Goal: Task Accomplishment & Management: Use online tool/utility

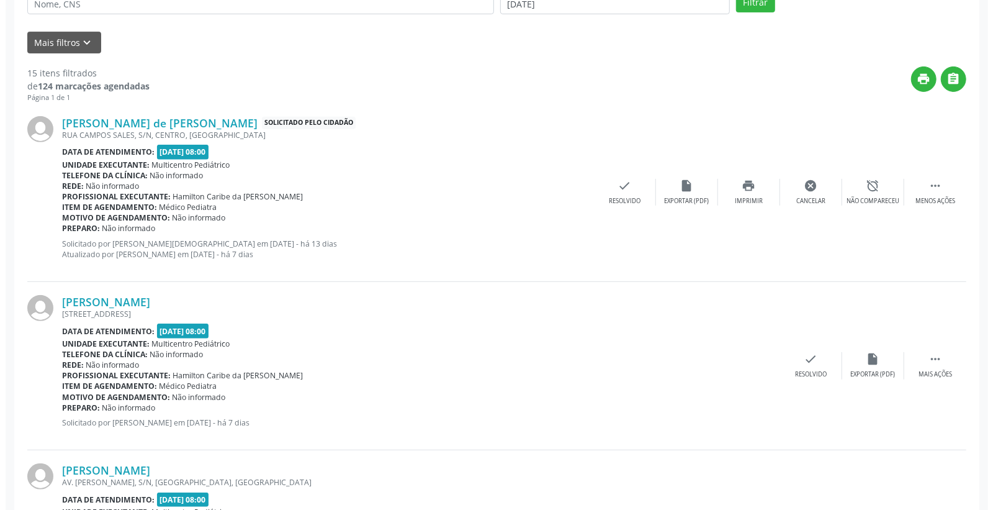
scroll to position [414, 0]
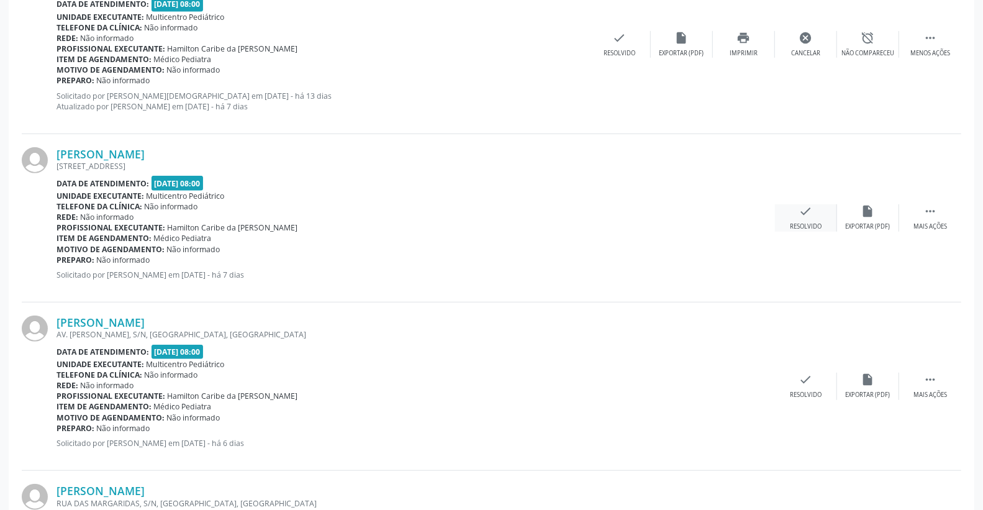
click at [808, 204] on icon "check" at bounding box center [806, 211] width 14 height 14
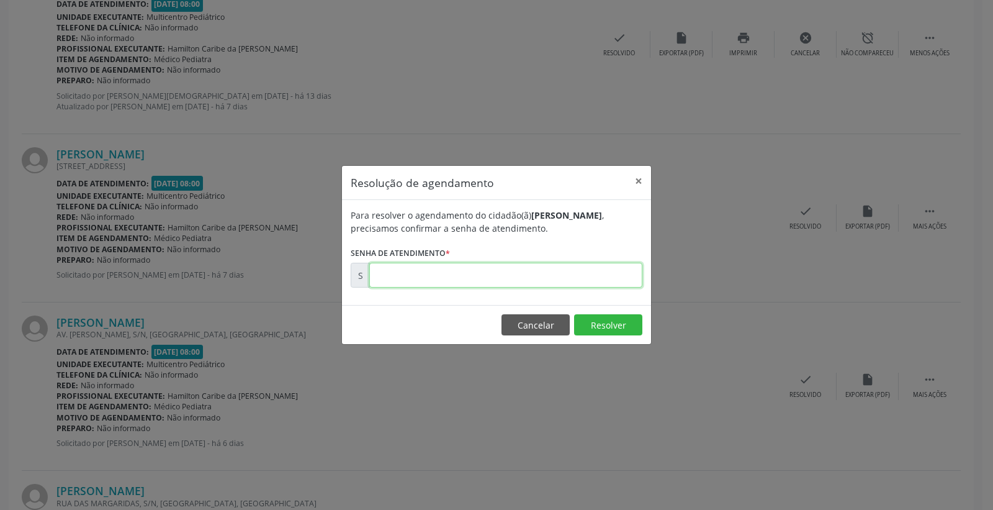
click at [604, 278] on input "text" at bounding box center [505, 275] width 273 height 25
type input "00173992"
click at [631, 322] on button "Resolver" at bounding box center [608, 324] width 68 height 21
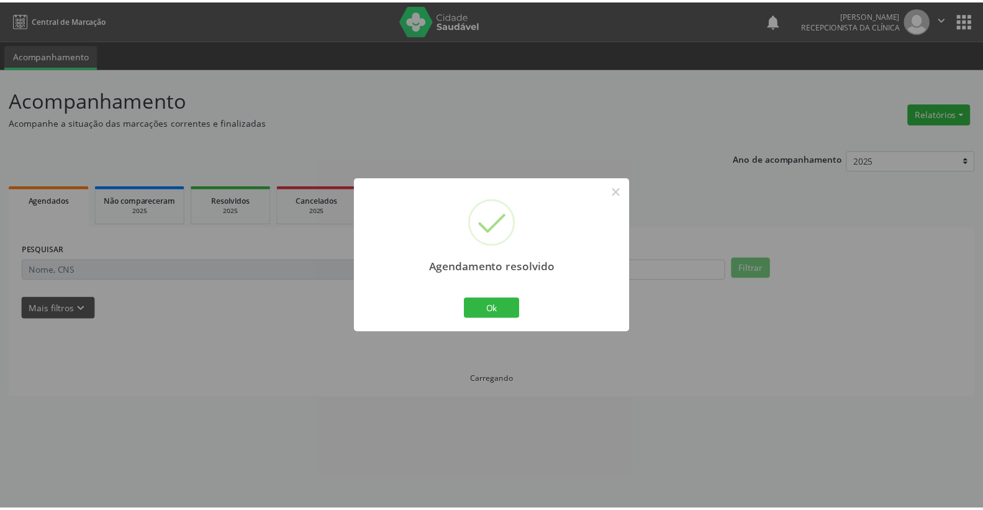
scroll to position [0, 0]
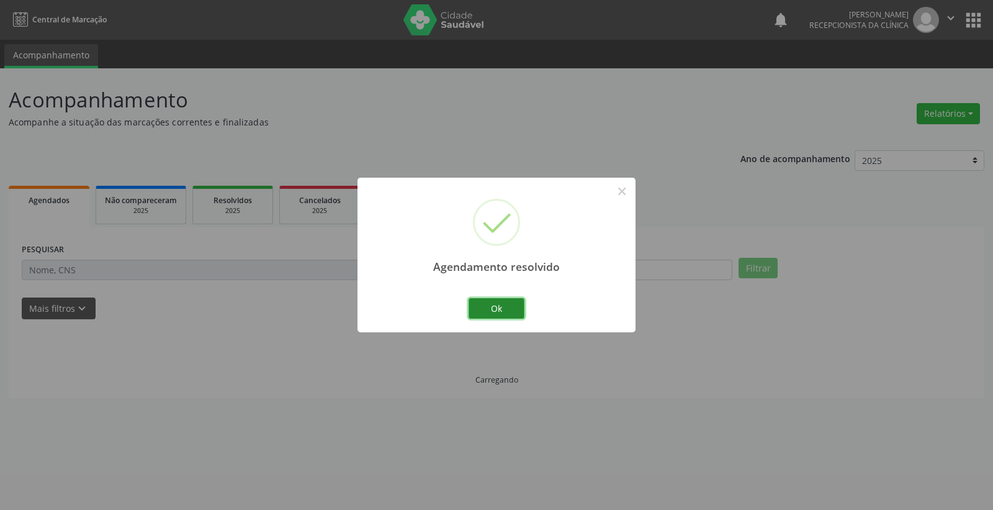
click at [489, 306] on button "Ok" at bounding box center [497, 308] width 56 height 21
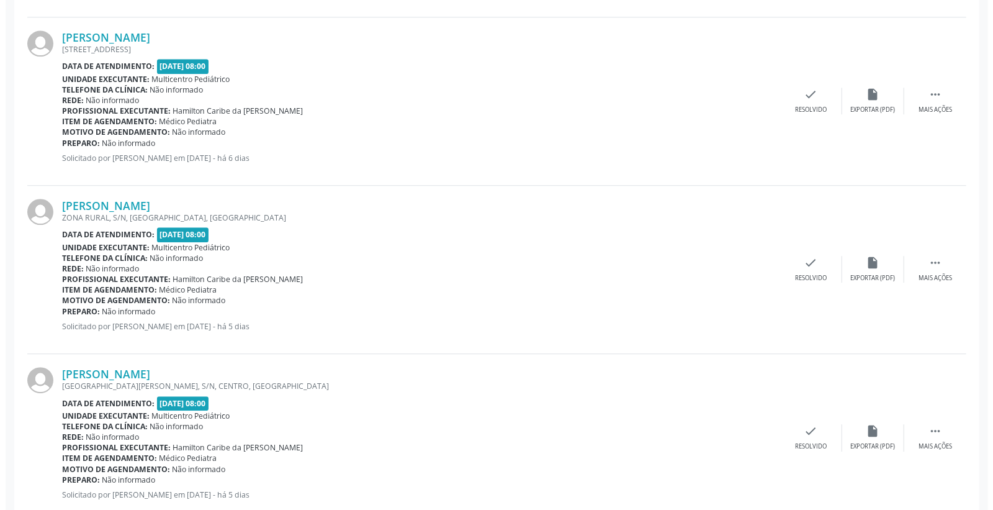
scroll to position [2069, 0]
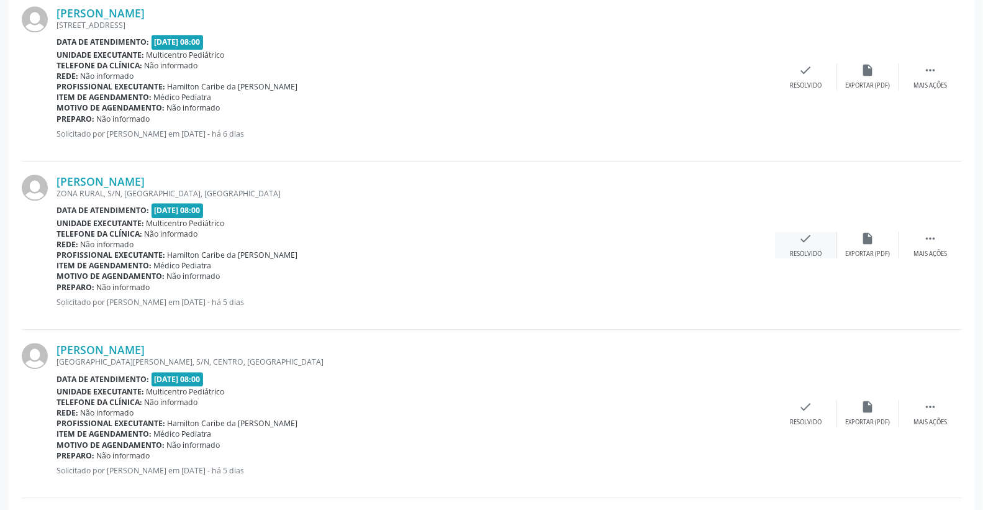
click at [801, 238] on icon "check" at bounding box center [806, 239] width 14 height 14
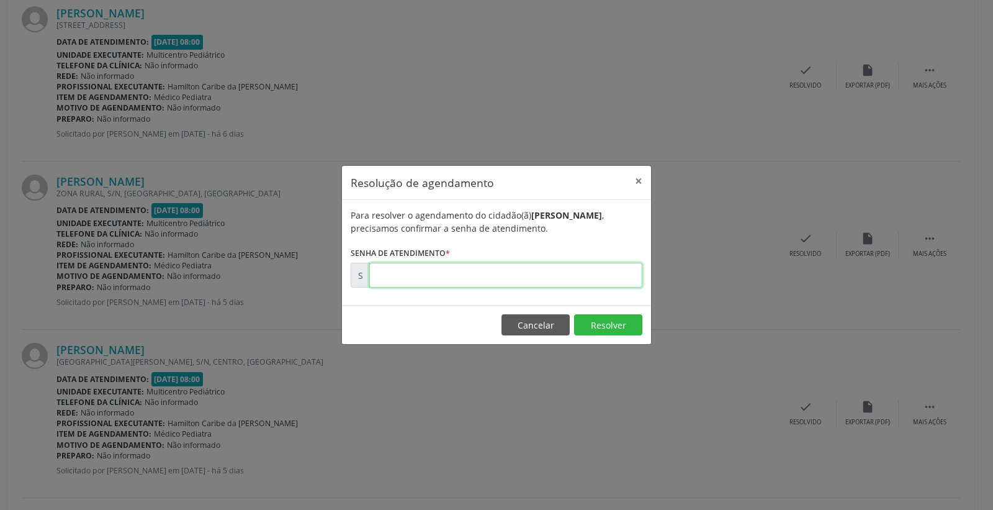
click at [610, 284] on input "text" at bounding box center [505, 275] width 273 height 25
type input "00174433"
click at [615, 315] on button "Resolver" at bounding box center [608, 324] width 68 height 21
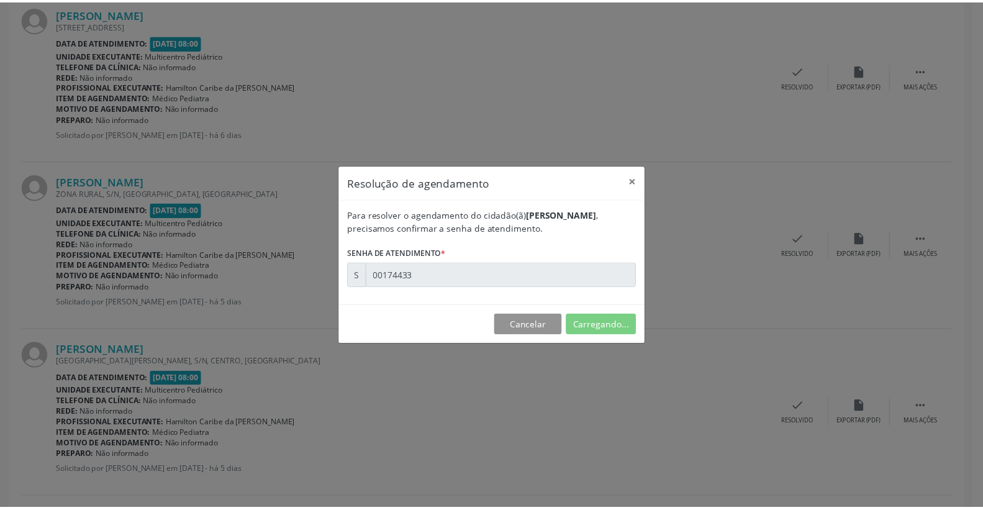
scroll to position [0, 0]
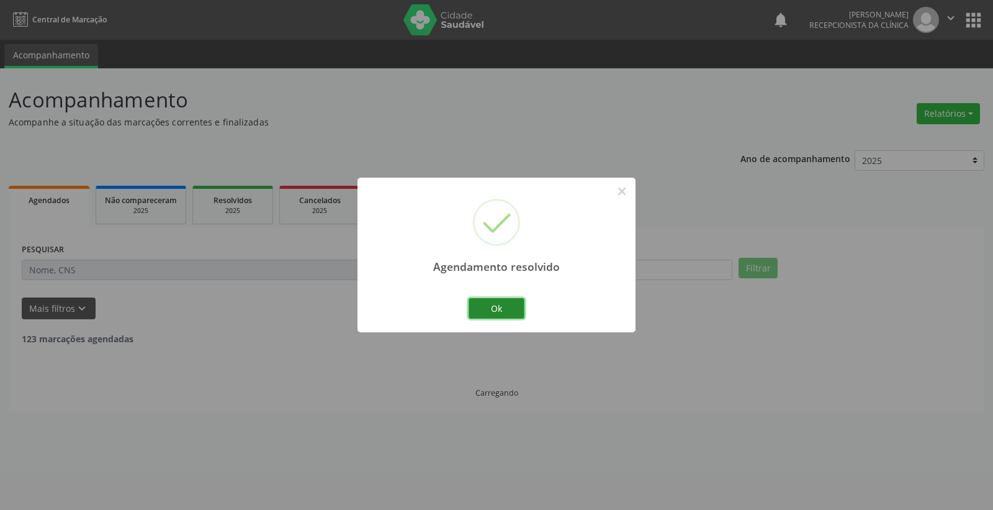
click at [502, 305] on button "Ok" at bounding box center [497, 308] width 56 height 21
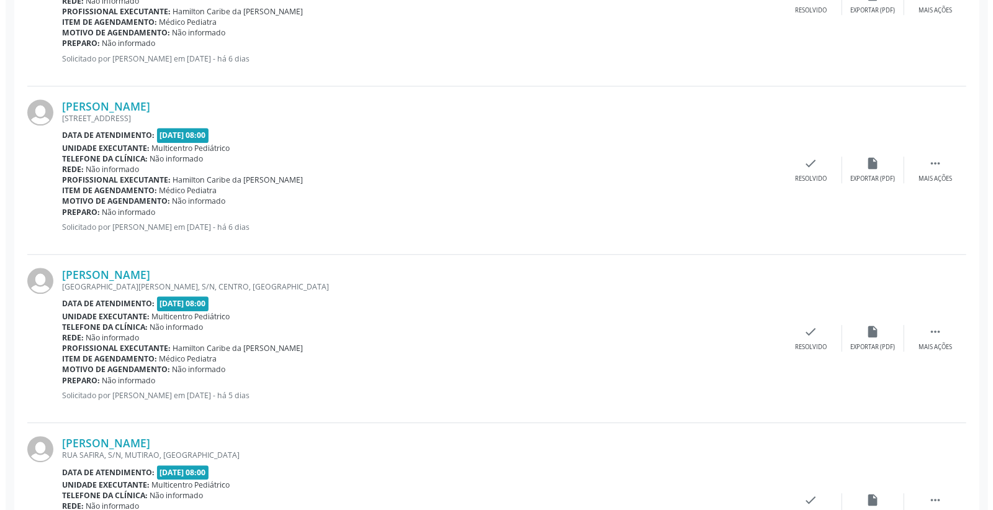
scroll to position [2000, 0]
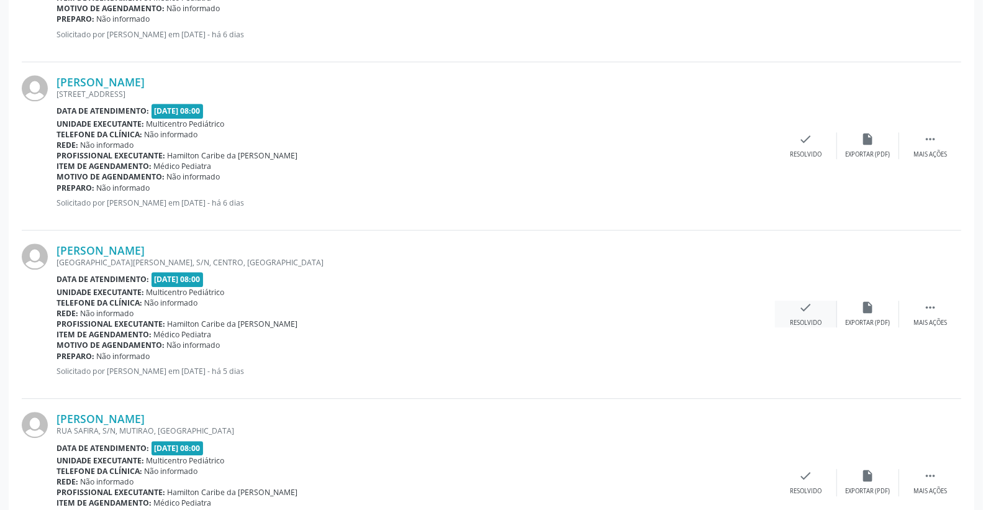
click at [807, 303] on icon "check" at bounding box center [806, 308] width 14 height 14
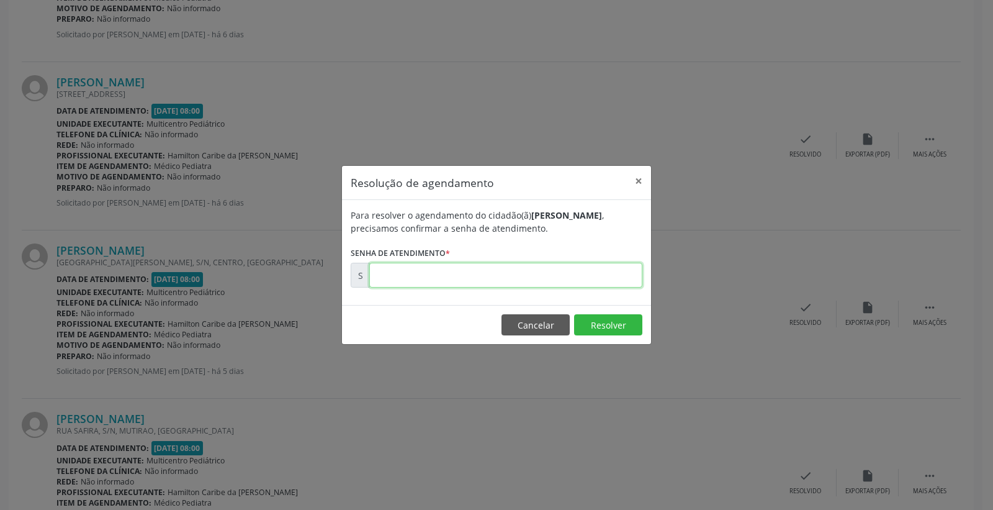
click at [582, 276] on input "text" at bounding box center [505, 275] width 273 height 25
type input "00174434"
click at [593, 317] on button "Resolver" at bounding box center [608, 324] width 68 height 21
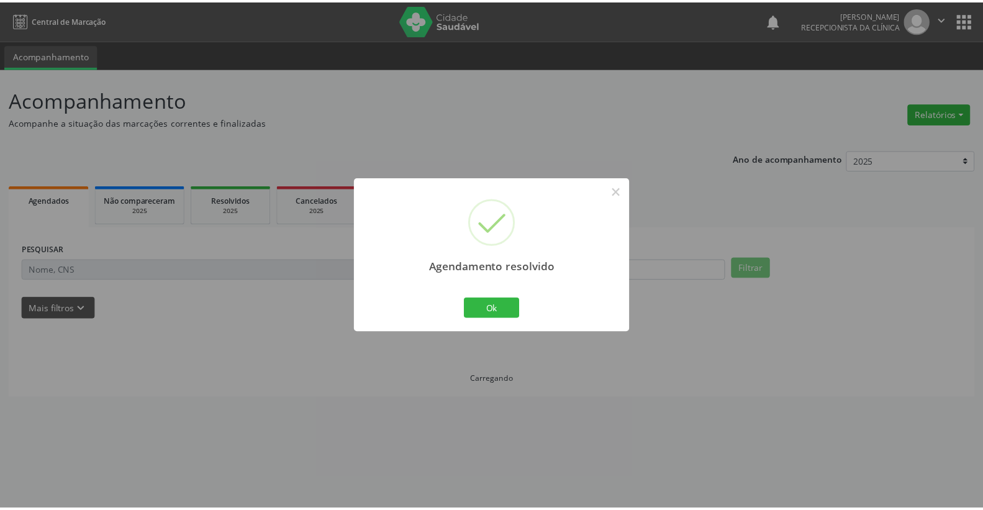
scroll to position [0, 0]
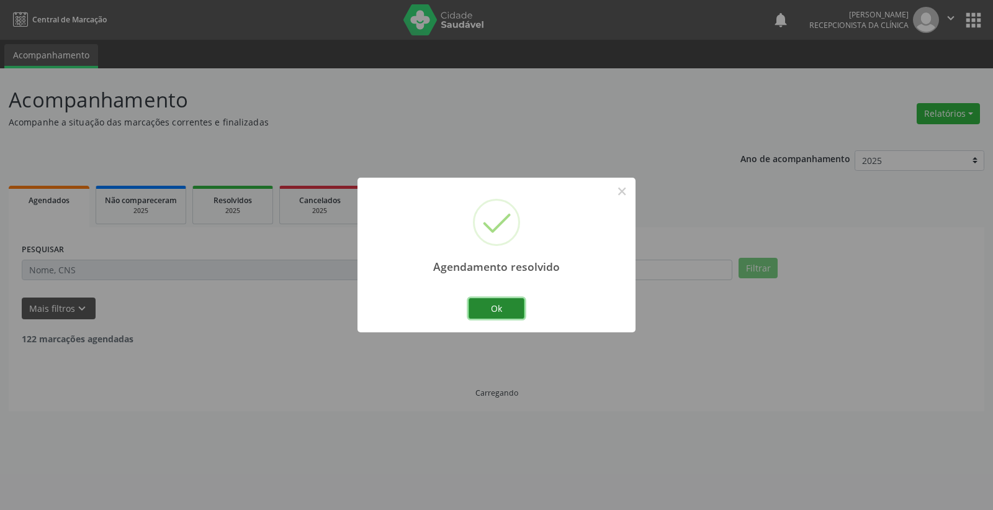
click at [504, 307] on button "Ok" at bounding box center [497, 308] width 56 height 21
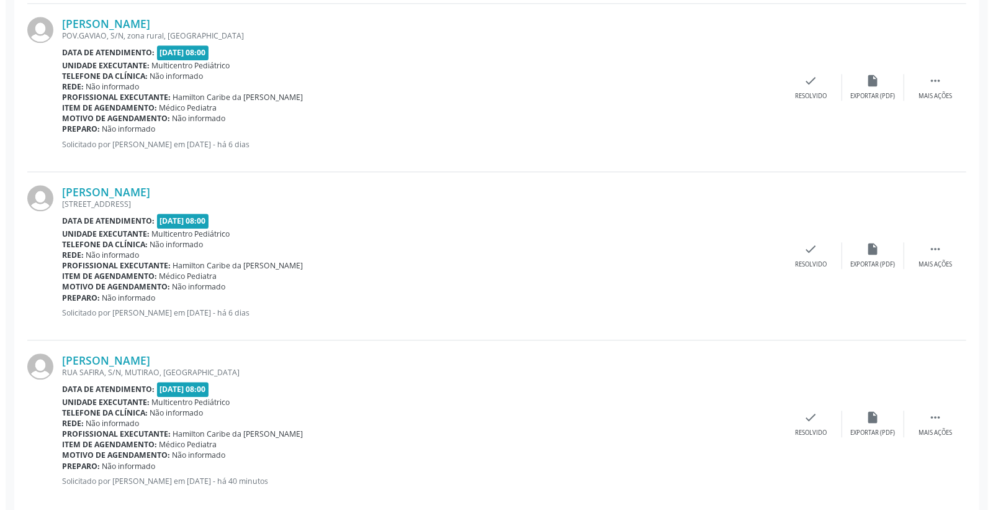
scroll to position [1910, 0]
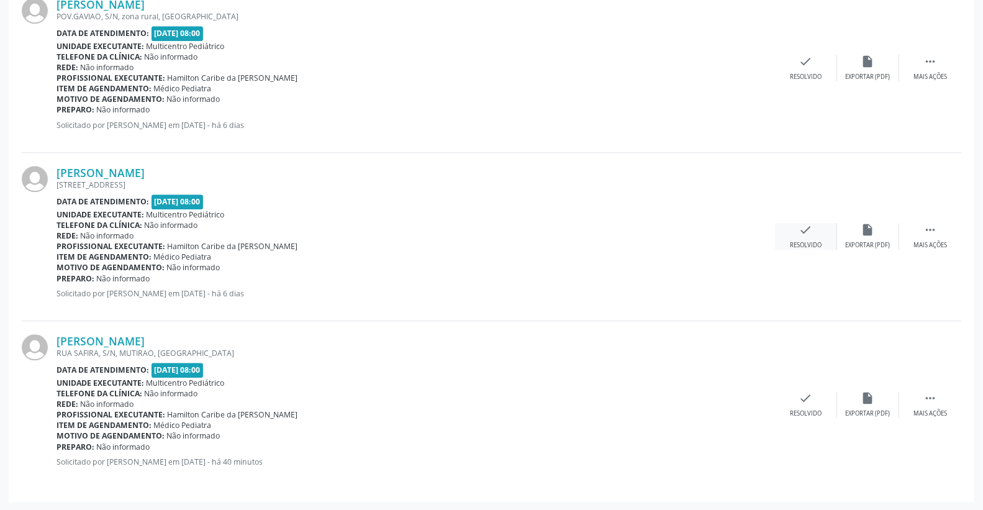
click at [816, 232] on div "check Resolvido" at bounding box center [806, 236] width 62 height 27
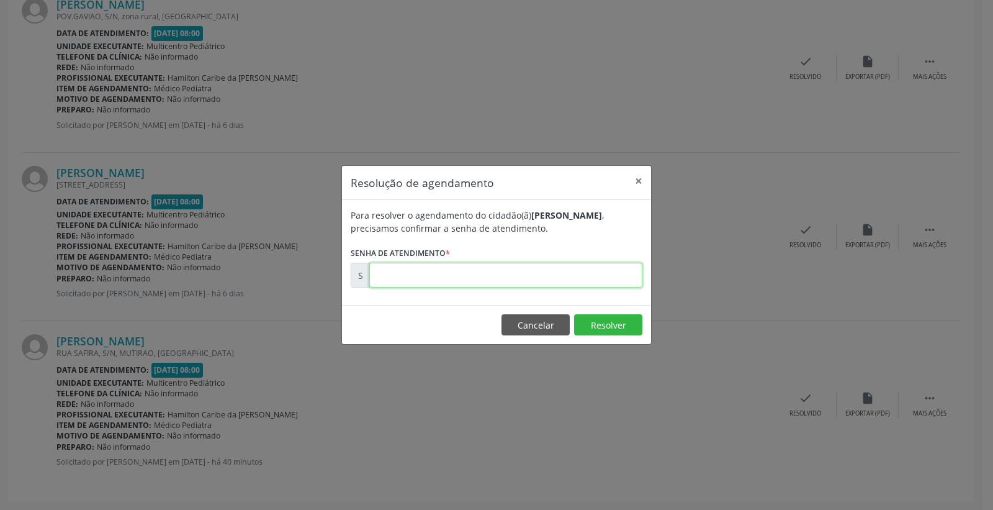
click at [623, 282] on input "text" at bounding box center [505, 275] width 273 height 25
type input "00174243"
click at [617, 323] on button "Resolver" at bounding box center [608, 324] width 68 height 21
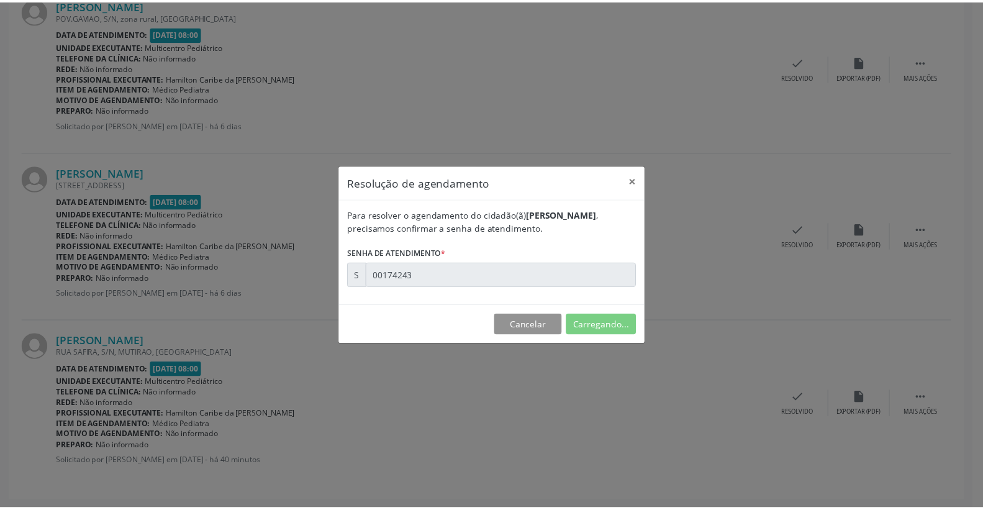
scroll to position [0, 0]
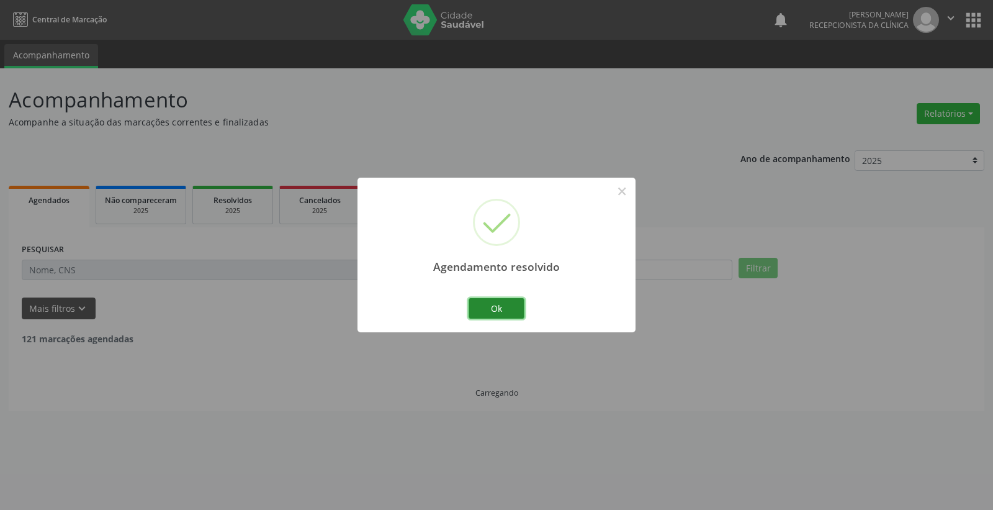
click at [482, 313] on button "Ok" at bounding box center [497, 308] width 56 height 21
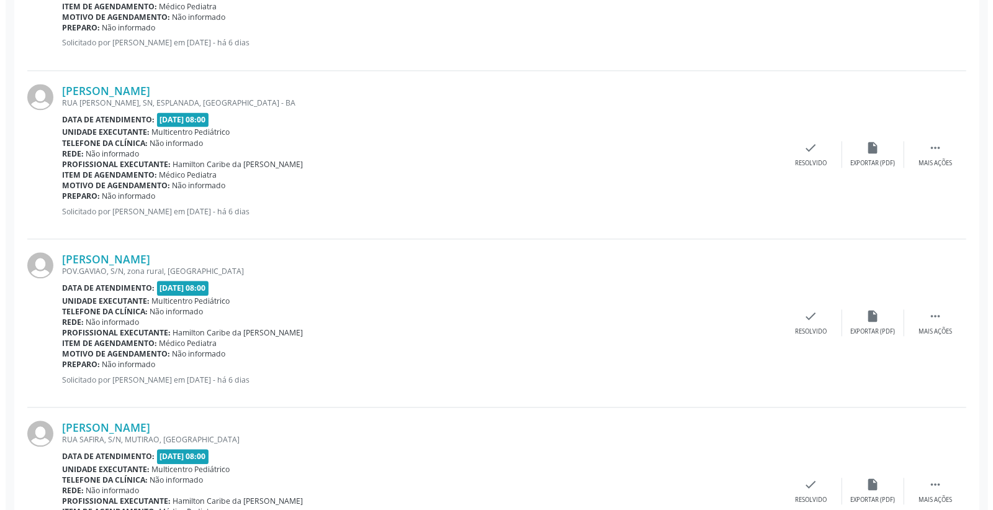
scroll to position [1742, 0]
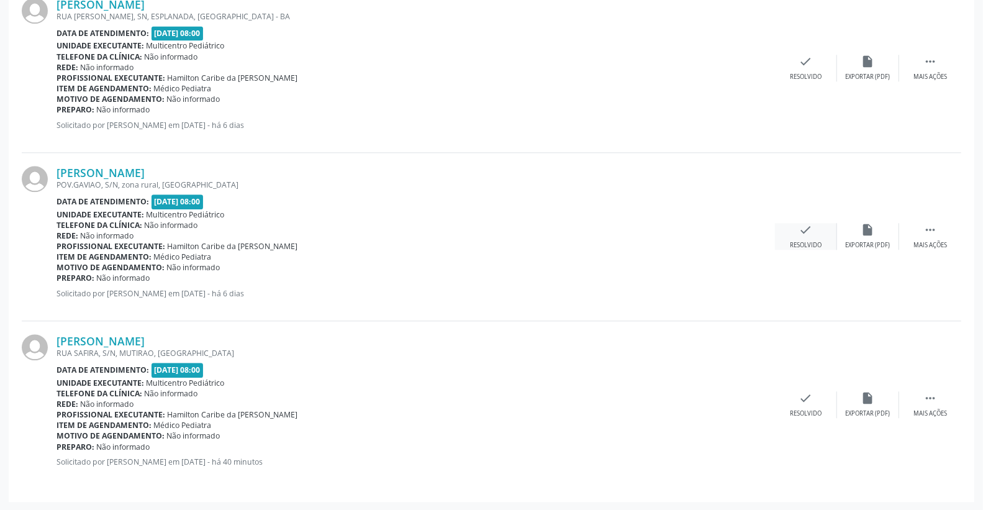
click at [803, 234] on icon "check" at bounding box center [806, 230] width 14 height 14
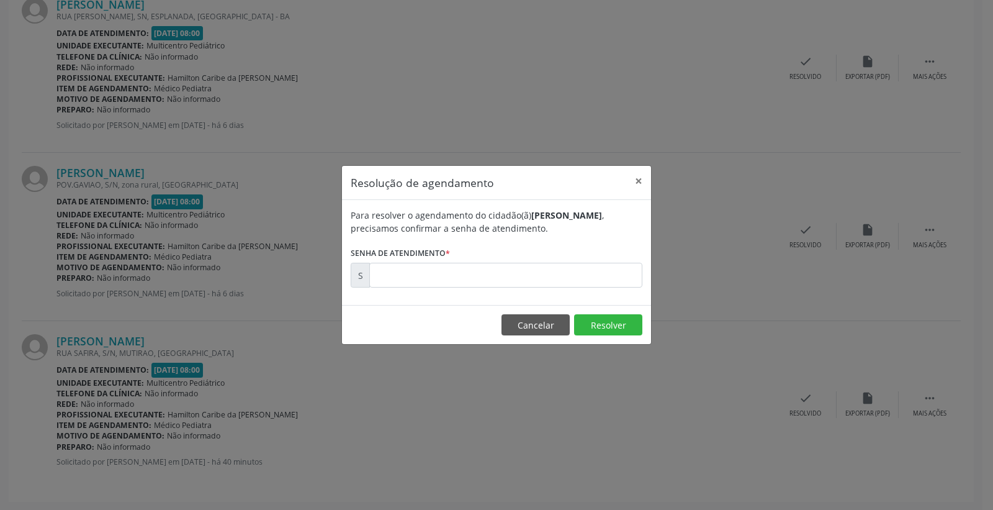
click at [580, 289] on div "Para resolver o agendamento do cidadão(ã) [PERSON_NAME] , precisamos confirmar …" at bounding box center [496, 252] width 309 height 105
click at [577, 282] on input "text" at bounding box center [505, 275] width 273 height 25
click at [557, 325] on button "Cancelar" at bounding box center [536, 324] width 68 height 21
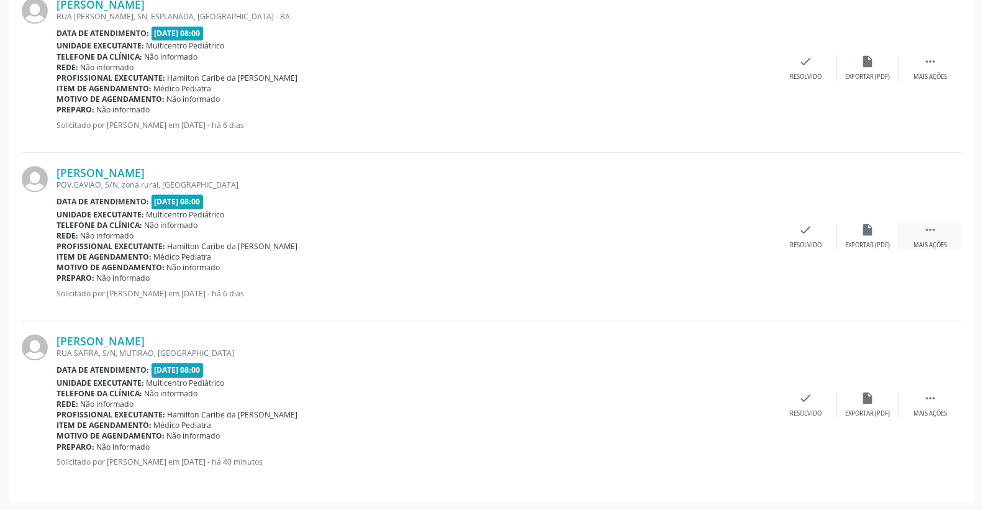
click at [942, 227] on div " Mais ações" at bounding box center [930, 236] width 62 height 27
click at [739, 234] on icon "print" at bounding box center [744, 230] width 14 height 14
click at [633, 236] on div "check Resolvido" at bounding box center [620, 236] width 62 height 27
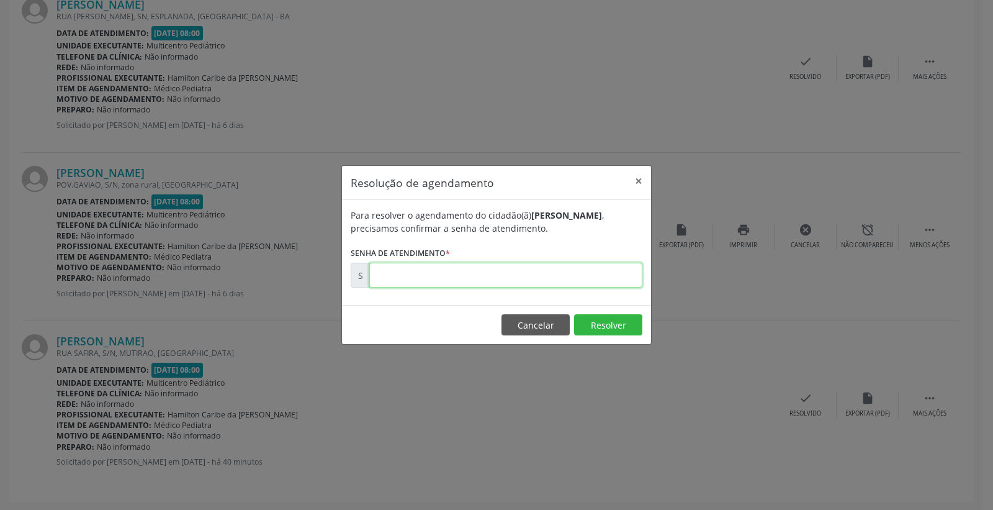
paste input "00174200"
type input "00174200"
click at [605, 320] on button "Resolver" at bounding box center [608, 324] width 68 height 21
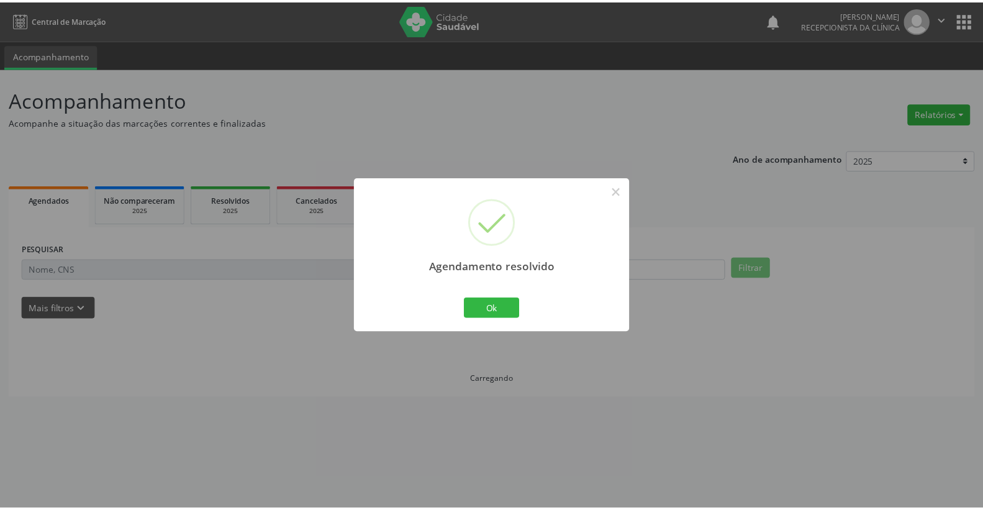
scroll to position [0, 0]
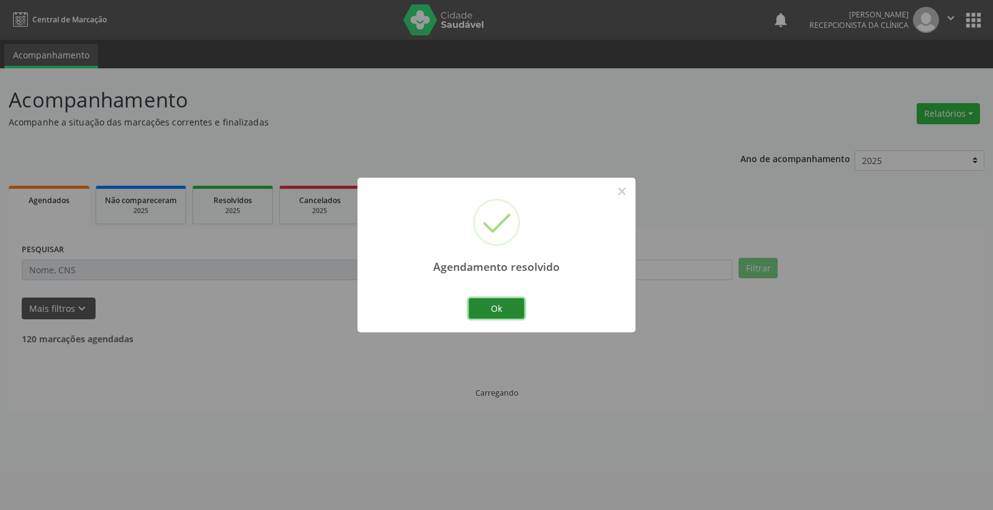
click at [510, 312] on button "Ok" at bounding box center [497, 308] width 56 height 21
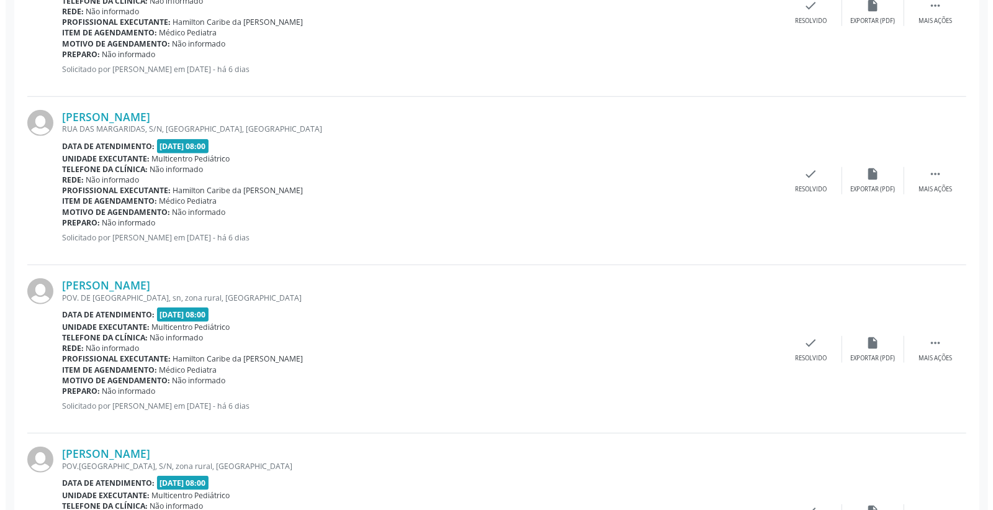
scroll to position [621, 0]
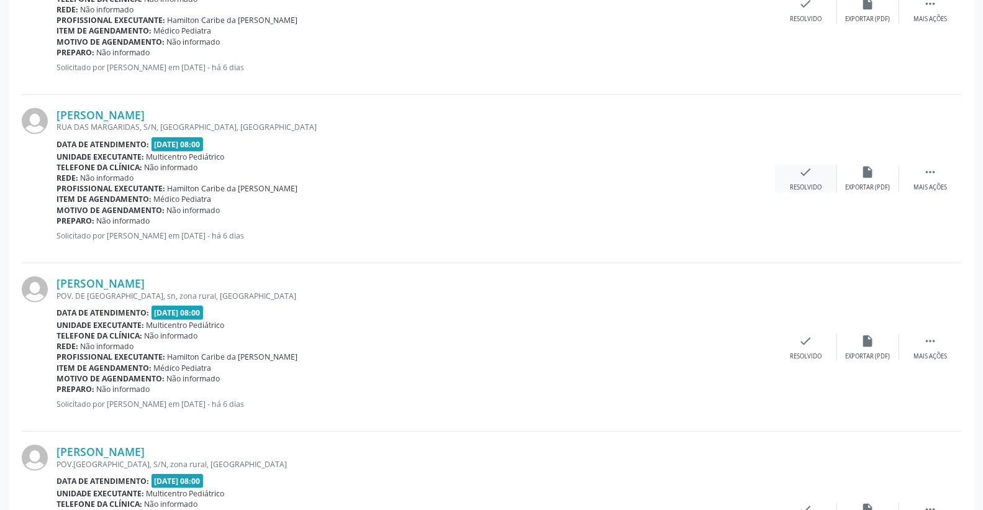
click at [818, 179] on div "check Resolvido" at bounding box center [806, 178] width 62 height 27
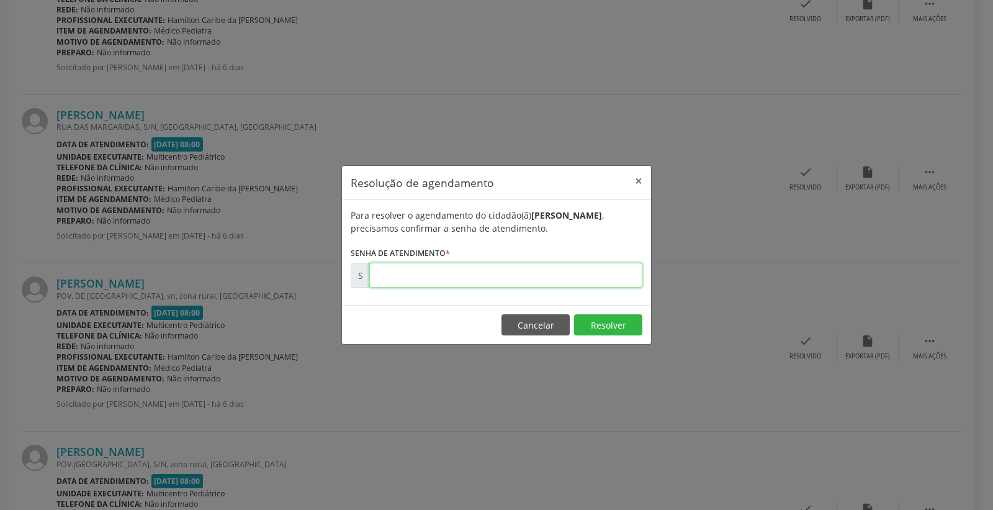
click at [582, 284] on input "text" at bounding box center [505, 275] width 273 height 25
type input "00174072"
click at [599, 320] on button "Resolver" at bounding box center [608, 324] width 68 height 21
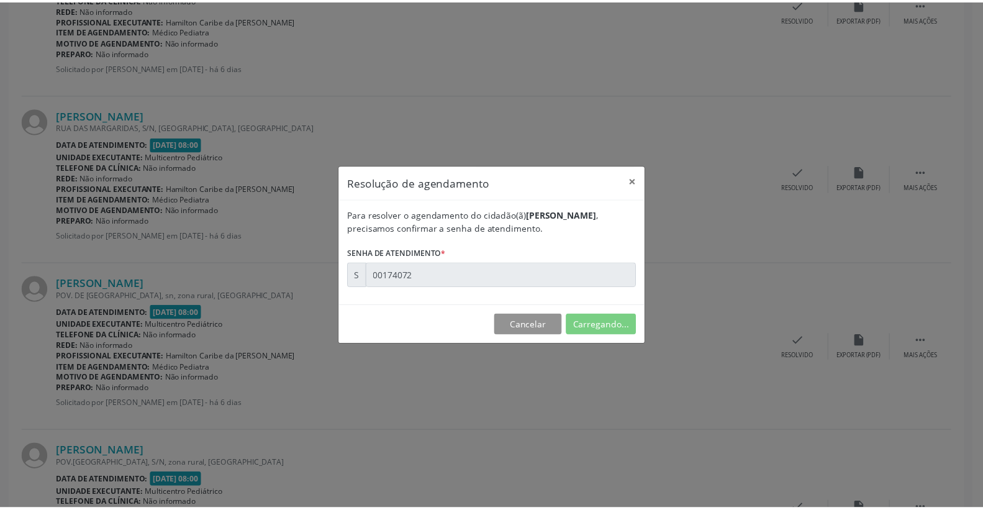
scroll to position [0, 0]
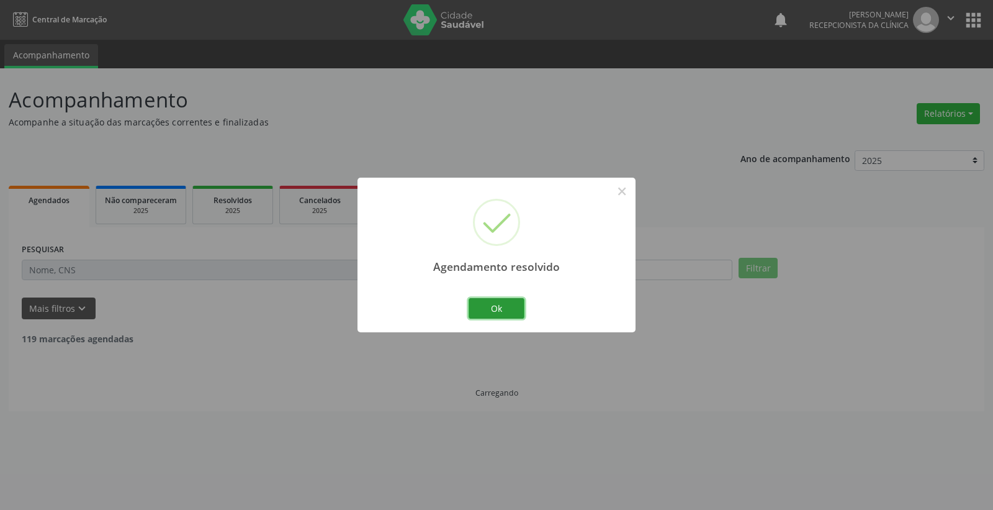
click at [485, 307] on button "Ok" at bounding box center [497, 308] width 56 height 21
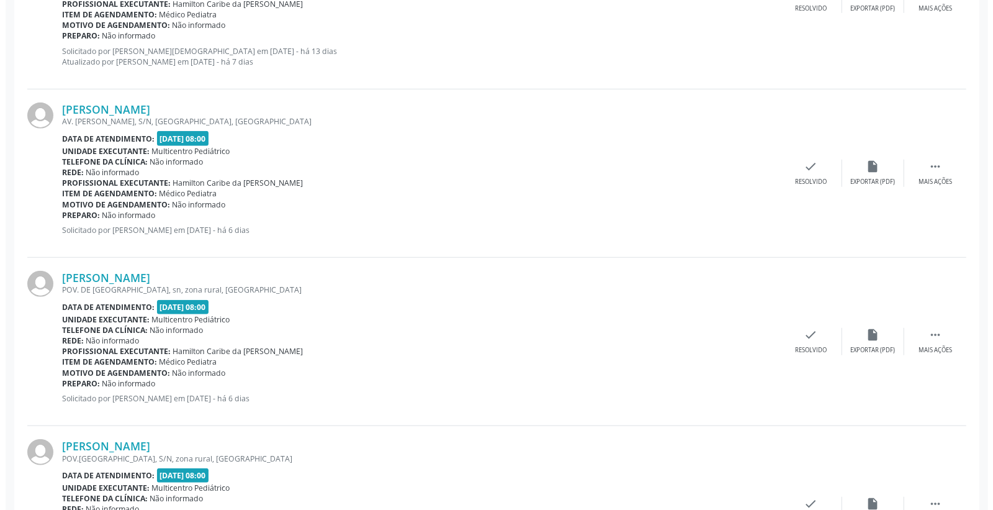
scroll to position [482, 0]
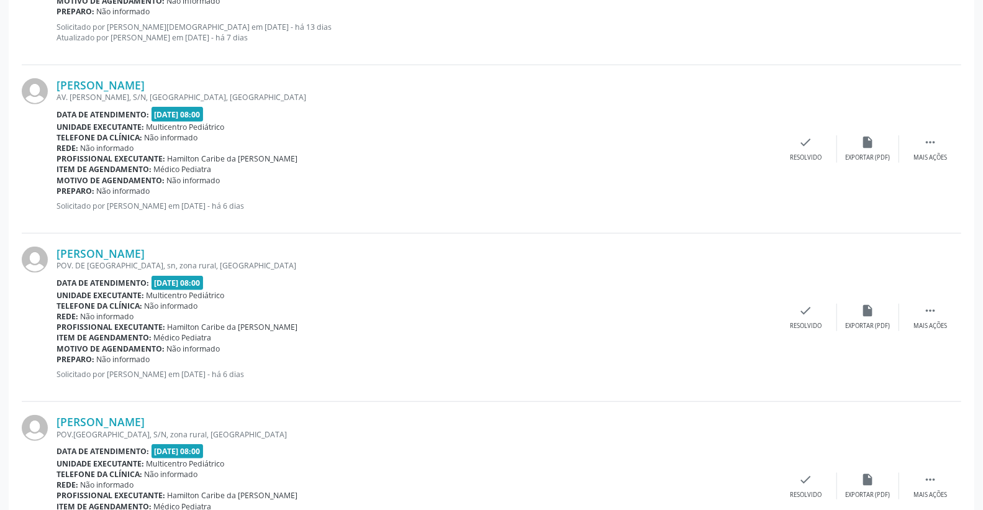
click at [810, 301] on div "[PERSON_NAME] POV. DE [GEOGRAPHIC_DATA], sn, zona rural, [GEOGRAPHIC_DATA] Data…" at bounding box center [491, 317] width 939 height 168
click at [809, 310] on icon "check" at bounding box center [806, 311] width 14 height 14
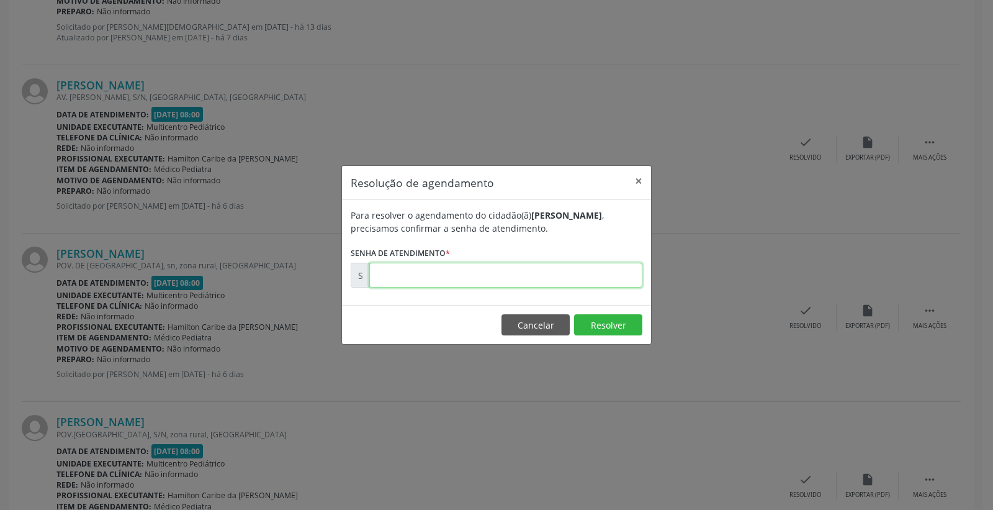
click at [558, 268] on input "text" at bounding box center [505, 275] width 273 height 25
type input "00174134"
click at [628, 313] on footer "Cancelar Resolver" at bounding box center [496, 324] width 309 height 39
click at [625, 313] on footer "Cancelar Resolver" at bounding box center [496, 324] width 309 height 39
click at [610, 315] on button "Resolver" at bounding box center [608, 324] width 68 height 21
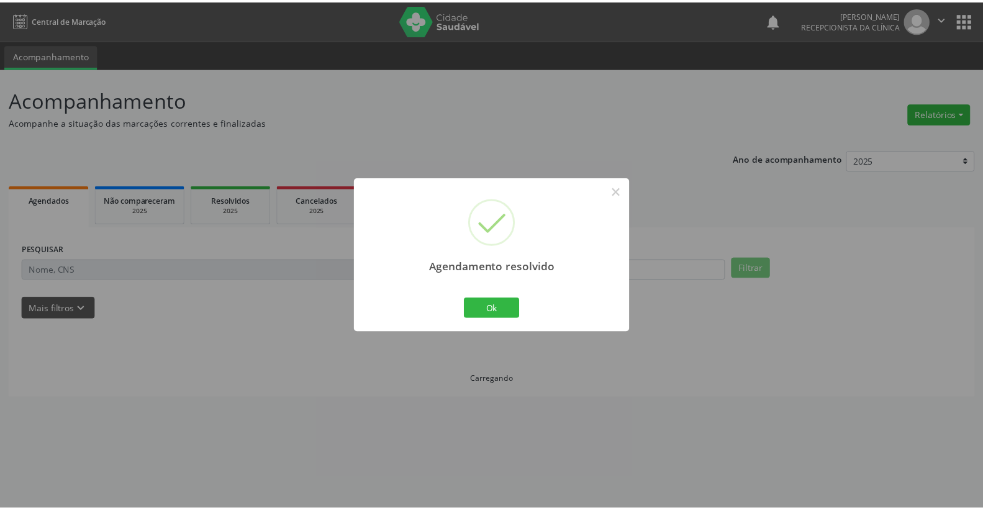
scroll to position [0, 0]
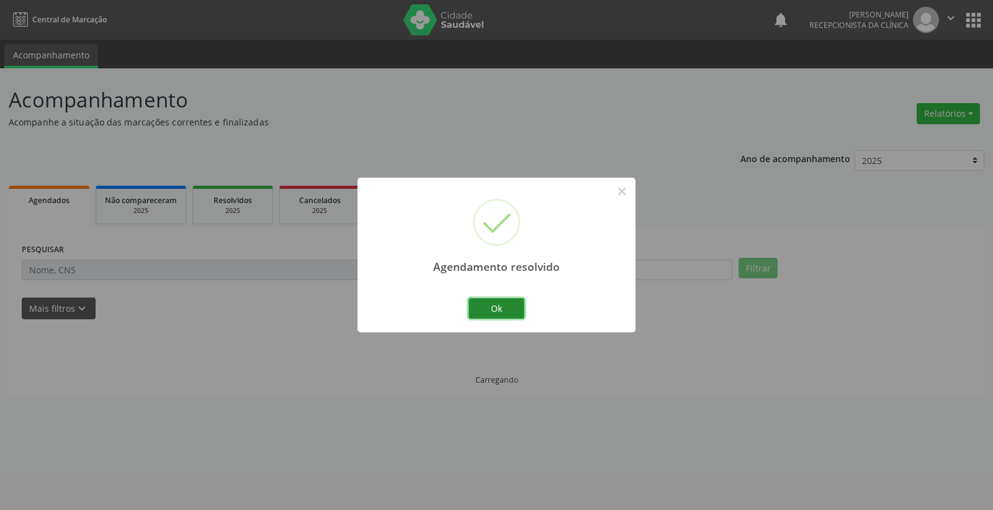
drag, startPoint x: 512, startPoint y: 302, endPoint x: 507, endPoint y: 306, distance: 6.6
click at [507, 305] on button "Ok" at bounding box center [497, 308] width 56 height 21
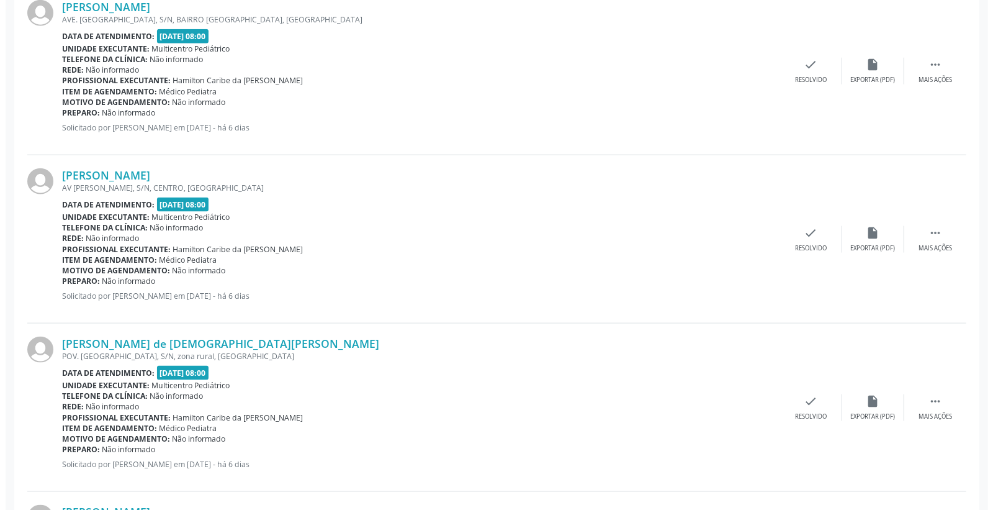
scroll to position [897, 0]
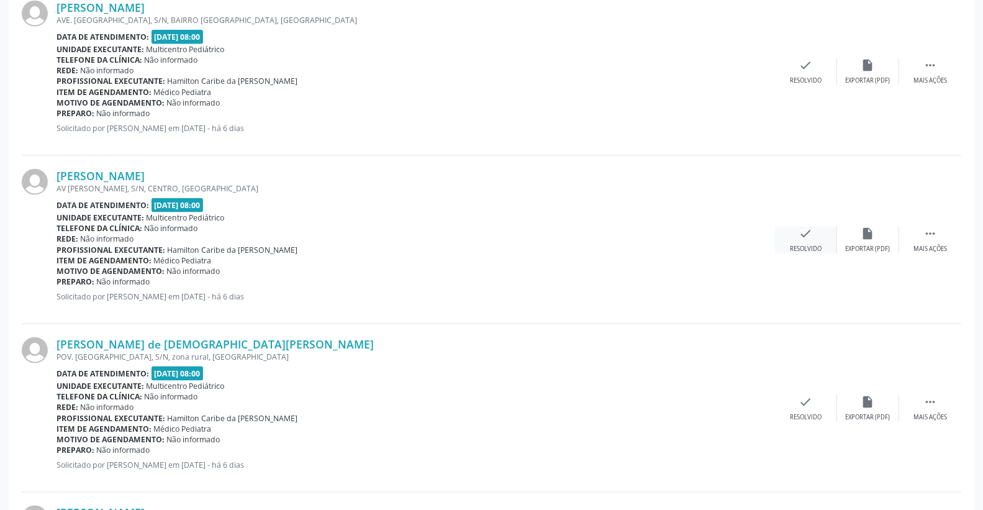
click at [811, 231] on icon "check" at bounding box center [806, 234] width 14 height 14
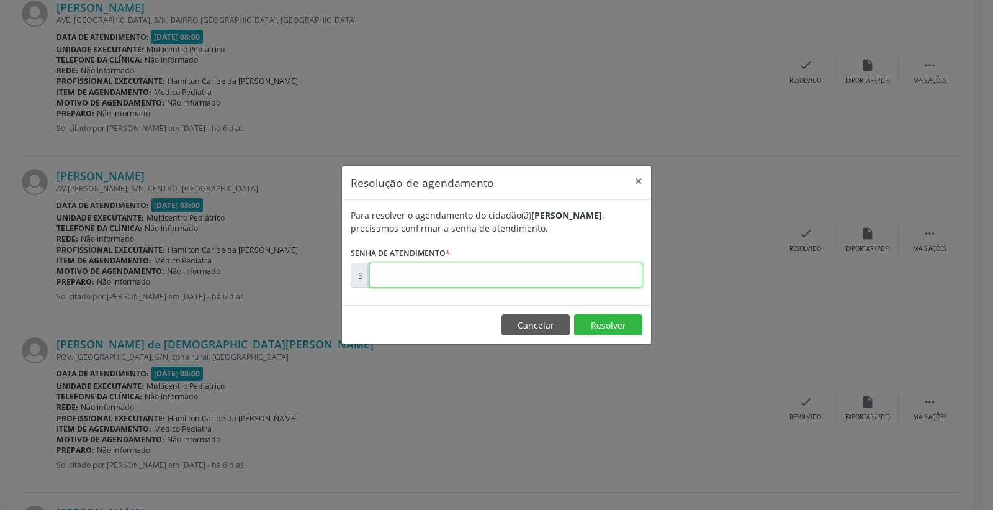
click at [539, 282] on input "text" at bounding box center [505, 275] width 273 height 25
type input "00174156"
drag, startPoint x: 613, startPoint y: 346, endPoint x: 612, endPoint y: 339, distance: 6.9
click at [613, 345] on div "Resolução de agendamento × Para resolver o agendamento do cidadão(ã) [PERSON_NA…" at bounding box center [496, 255] width 993 height 510
click at [609, 332] on button "Resolver" at bounding box center [608, 324] width 68 height 21
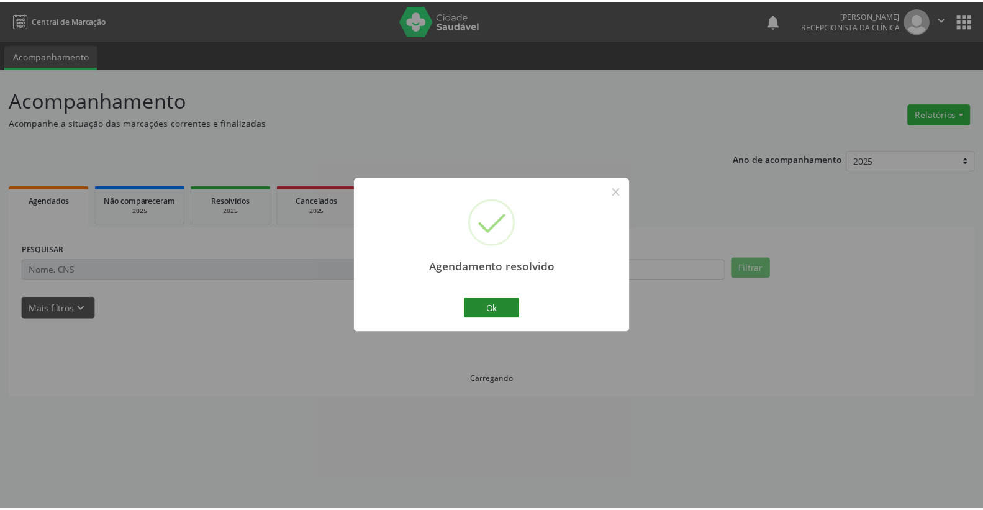
scroll to position [0, 0]
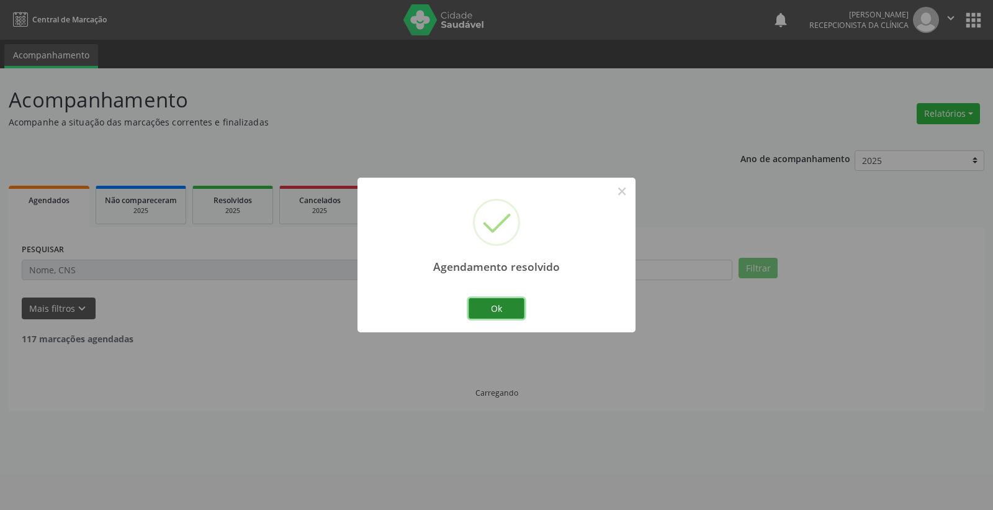
click at [498, 307] on button "Ok" at bounding box center [497, 308] width 56 height 21
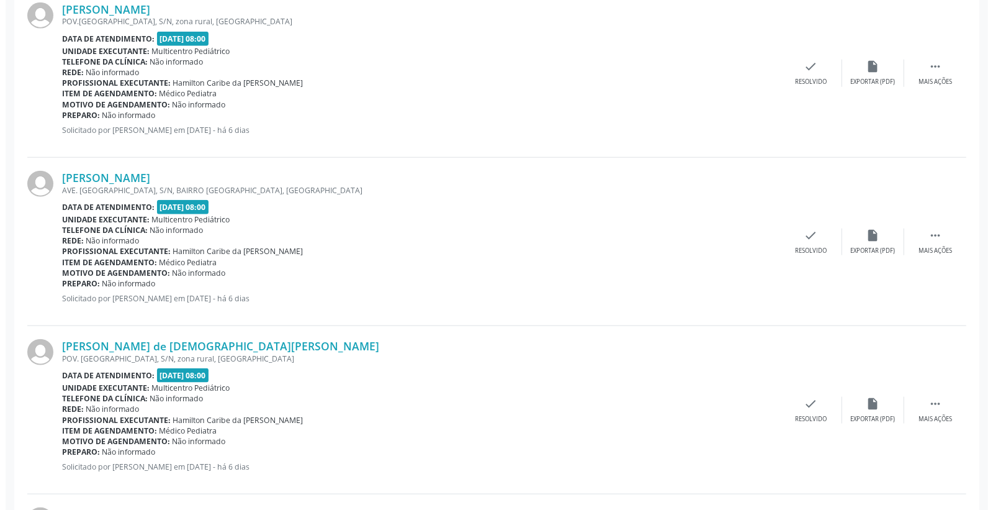
scroll to position [759, 0]
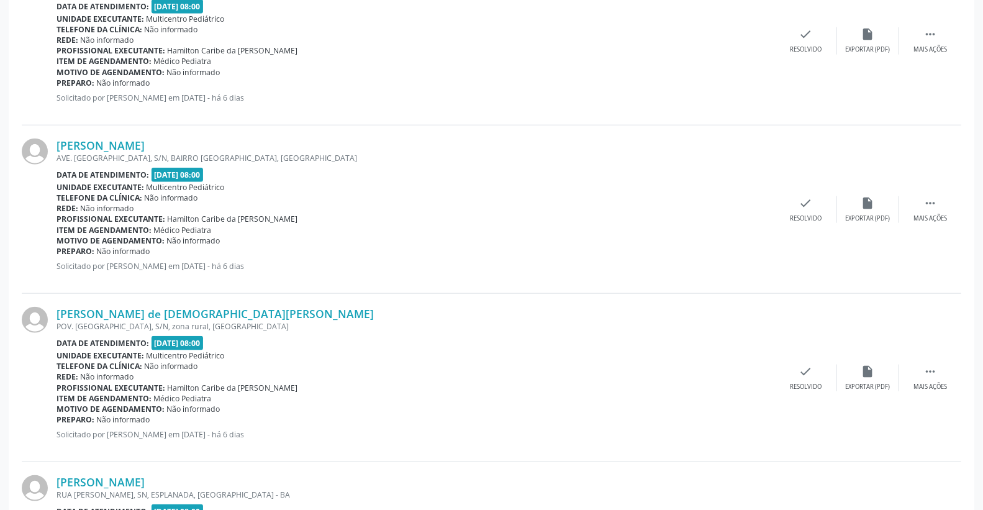
click at [815, 363] on div "[PERSON_NAME] de [DEMOGRAPHIC_DATA][PERSON_NAME] POV. [GEOGRAPHIC_DATA], S/N, z…" at bounding box center [491, 378] width 939 height 168
click at [804, 370] on icon "check" at bounding box center [806, 371] width 14 height 14
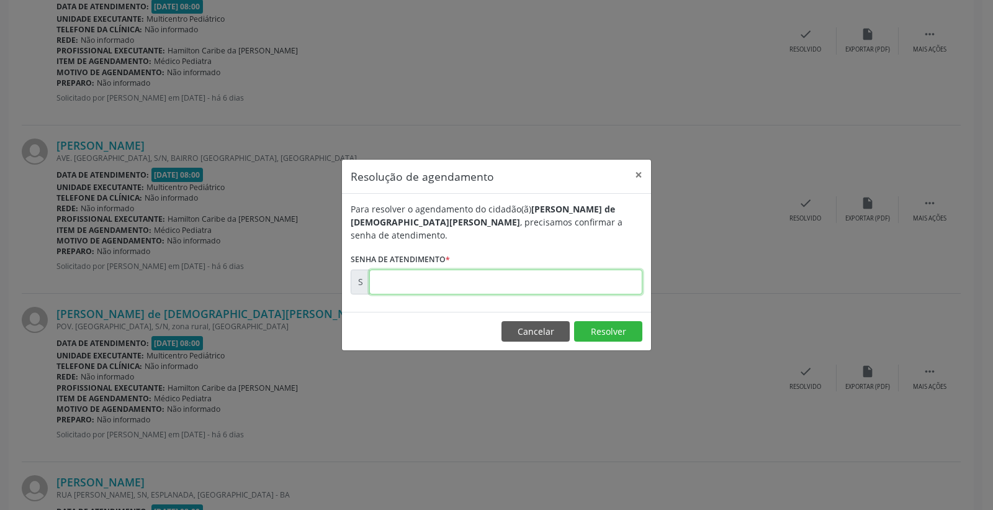
click at [523, 271] on input "text" at bounding box center [505, 281] width 273 height 25
type input "00174168"
click at [605, 330] on button "Resolver" at bounding box center [608, 331] width 68 height 21
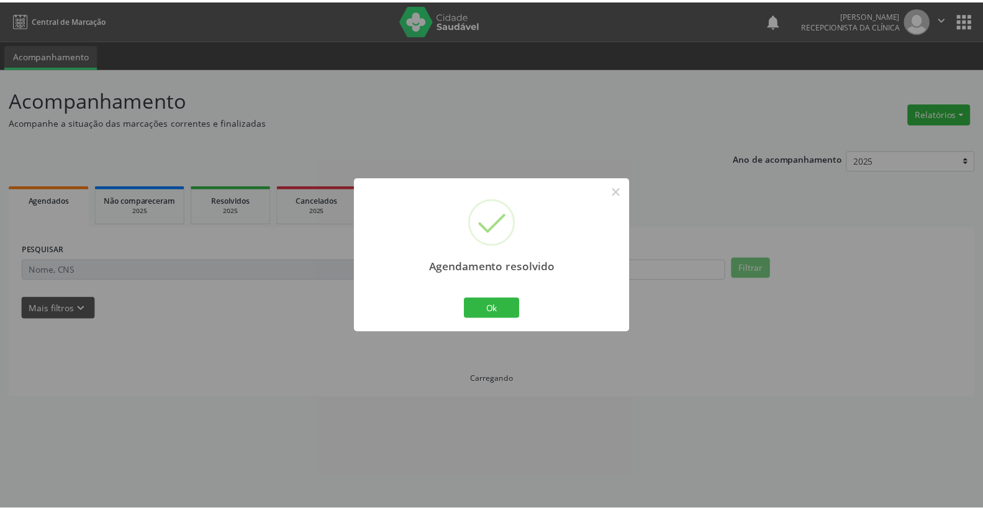
scroll to position [0, 0]
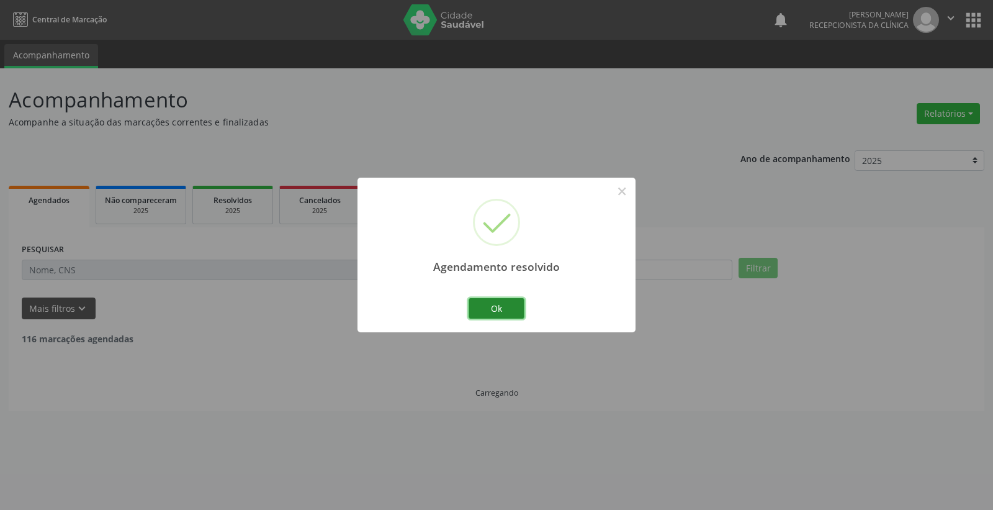
click at [511, 307] on button "Ok" at bounding box center [497, 308] width 56 height 21
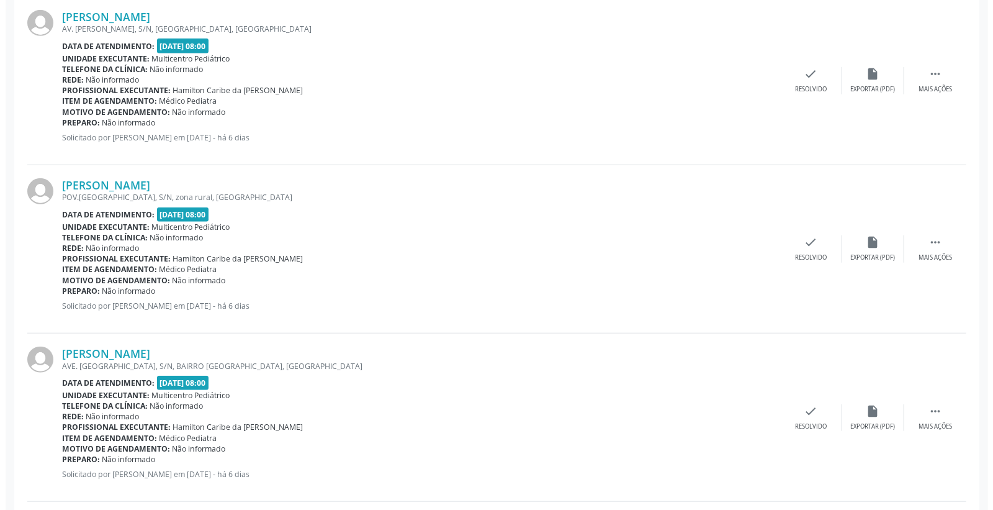
scroll to position [551, 0]
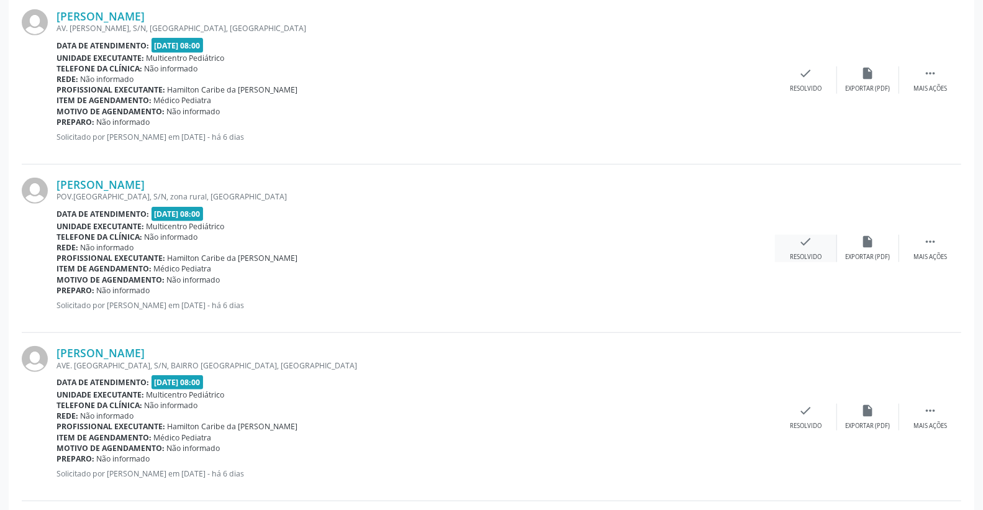
click at [795, 245] on div "check Resolvido" at bounding box center [806, 248] width 62 height 27
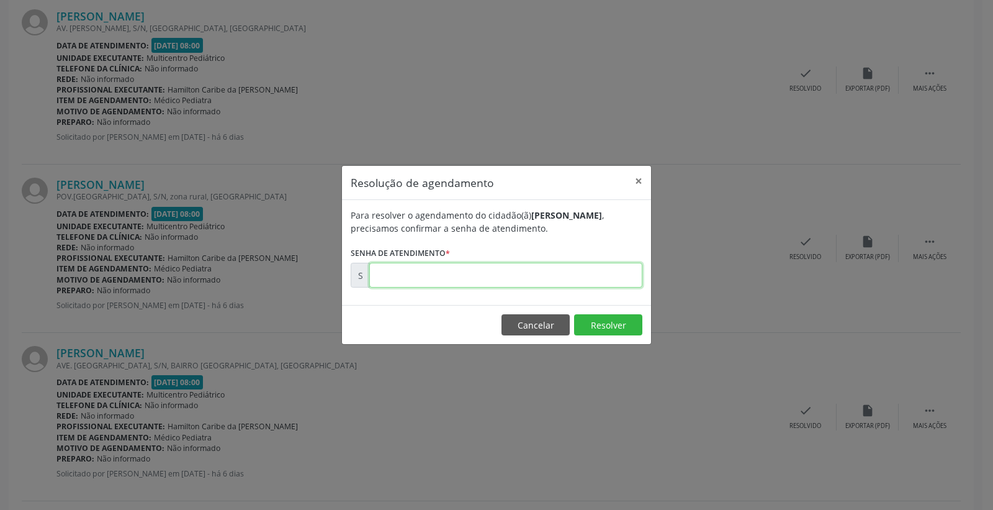
click at [580, 281] on input "text" at bounding box center [505, 275] width 273 height 25
type input "00174141"
click at [622, 319] on button "Resolver" at bounding box center [608, 324] width 68 height 21
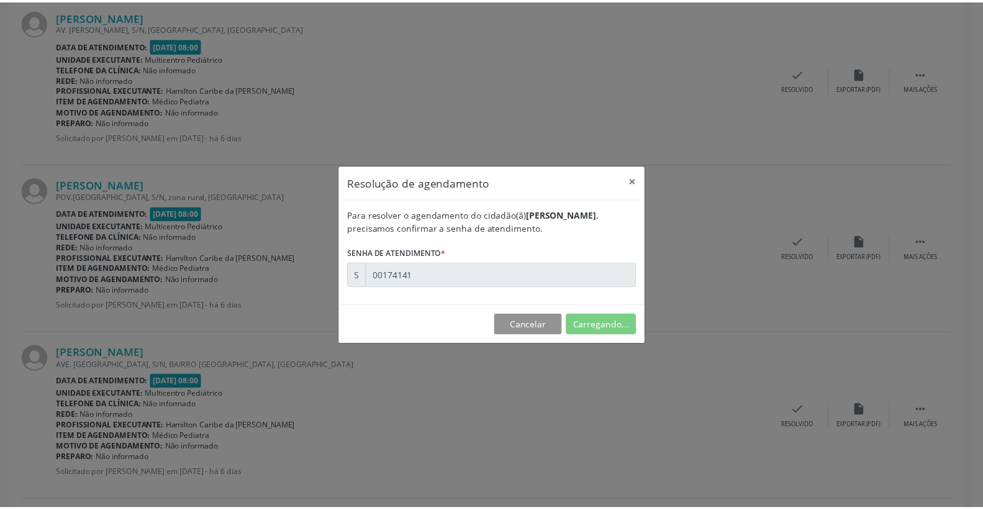
scroll to position [0, 0]
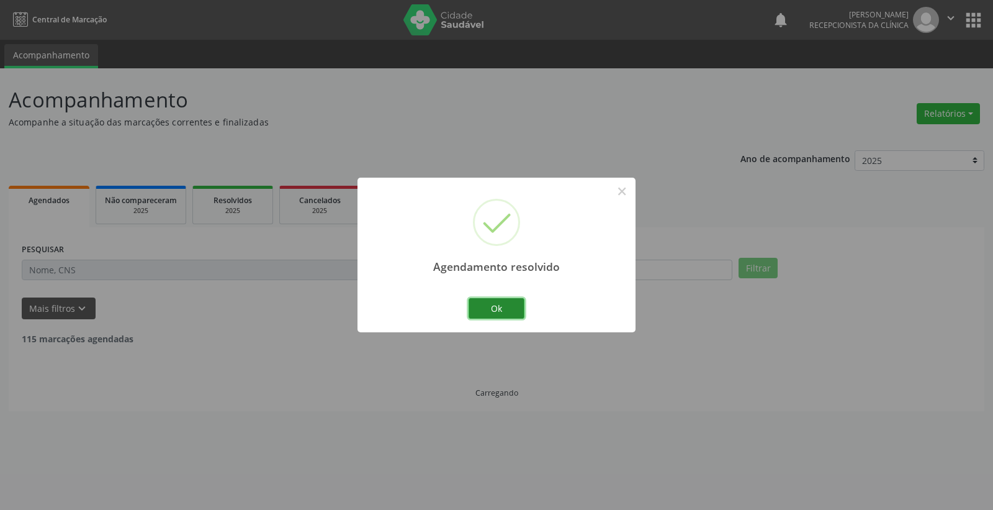
click at [506, 308] on button "Ok" at bounding box center [497, 308] width 56 height 21
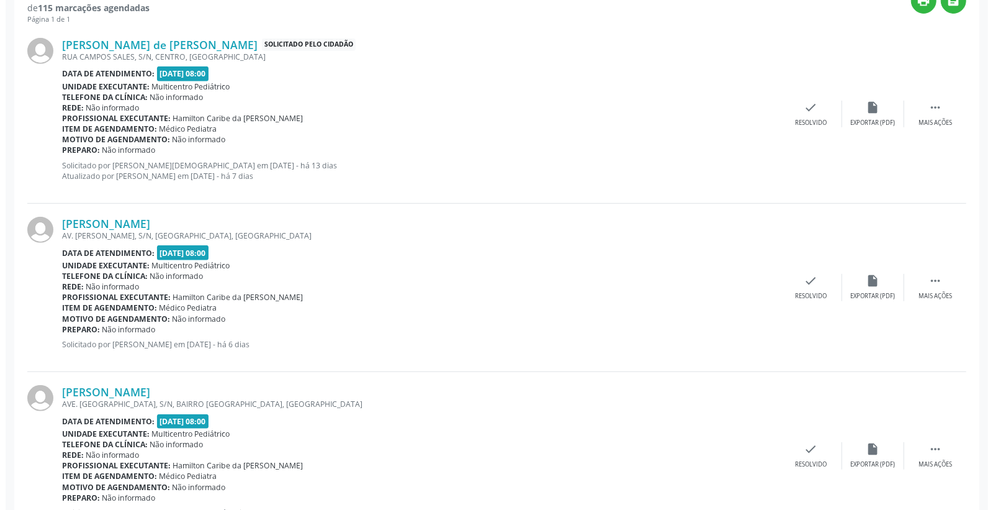
scroll to position [345, 0]
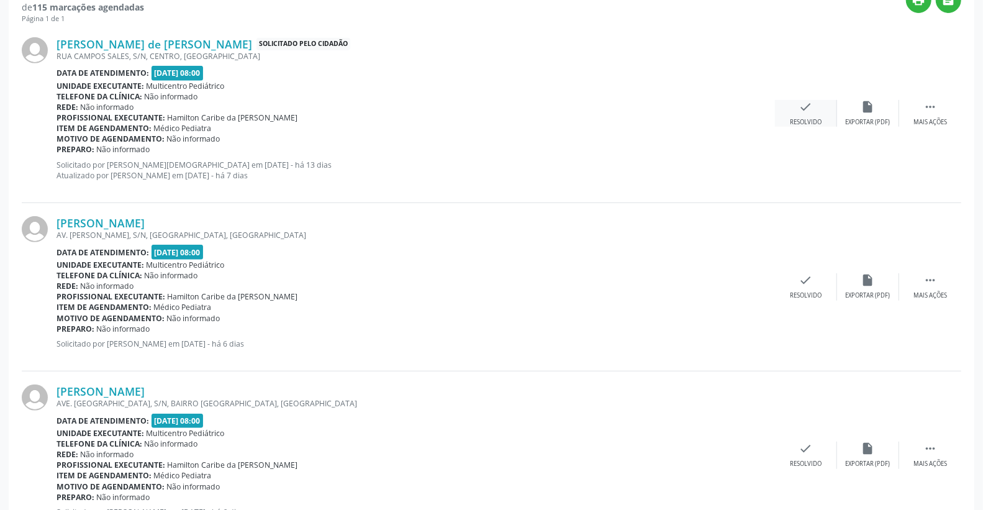
click at [811, 101] on icon "check" at bounding box center [806, 107] width 14 height 14
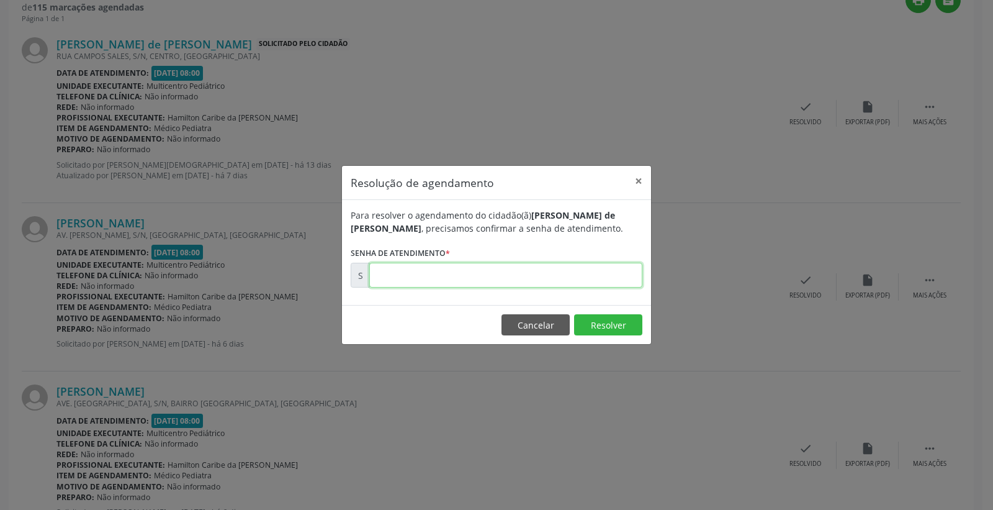
click at [571, 276] on input "text" at bounding box center [505, 275] width 273 height 25
type input "00173287"
click at [592, 315] on button "Resolver" at bounding box center [608, 324] width 68 height 21
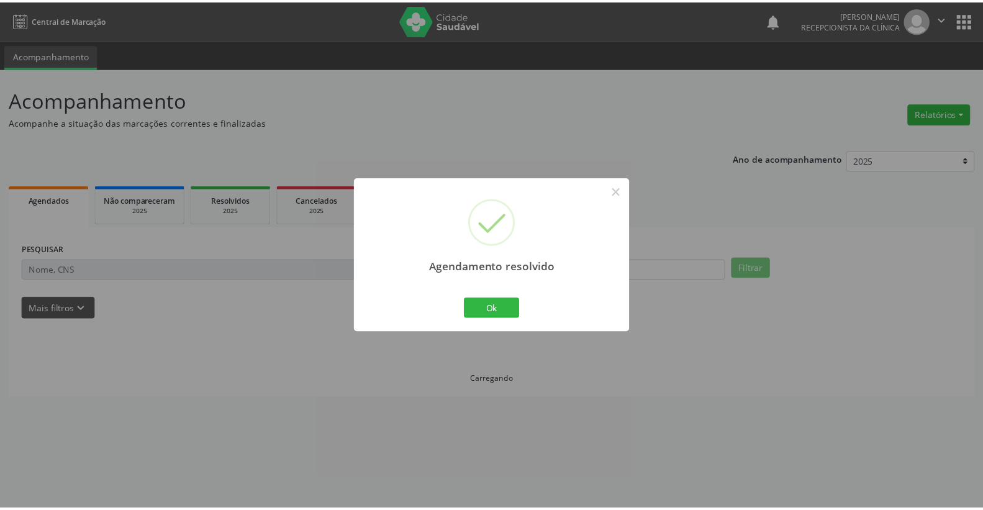
scroll to position [0, 0]
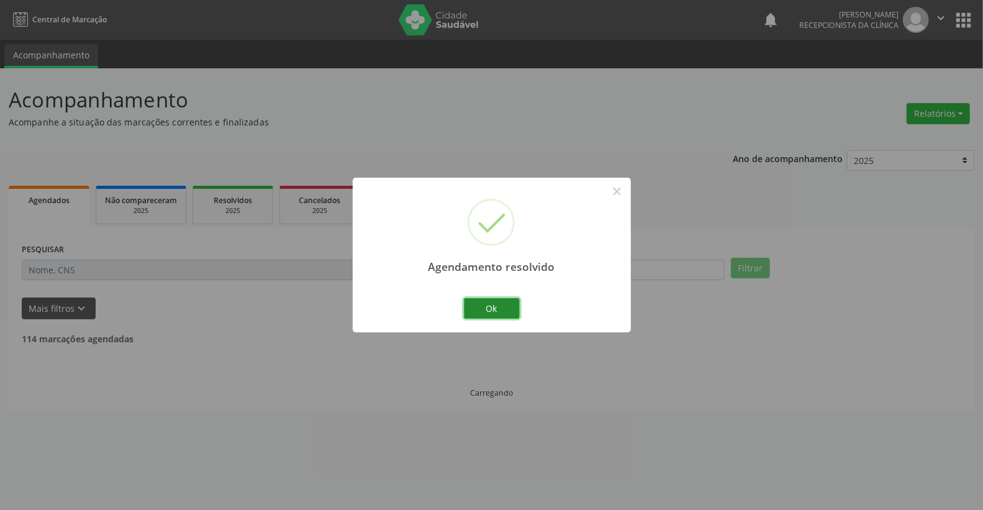
click at [510, 312] on button "Ok" at bounding box center [492, 308] width 56 height 21
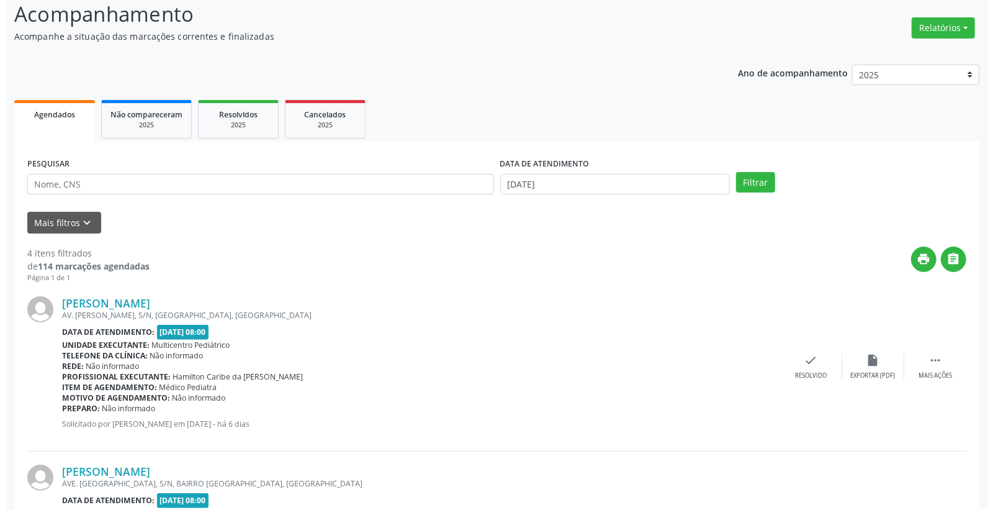
scroll to position [207, 0]
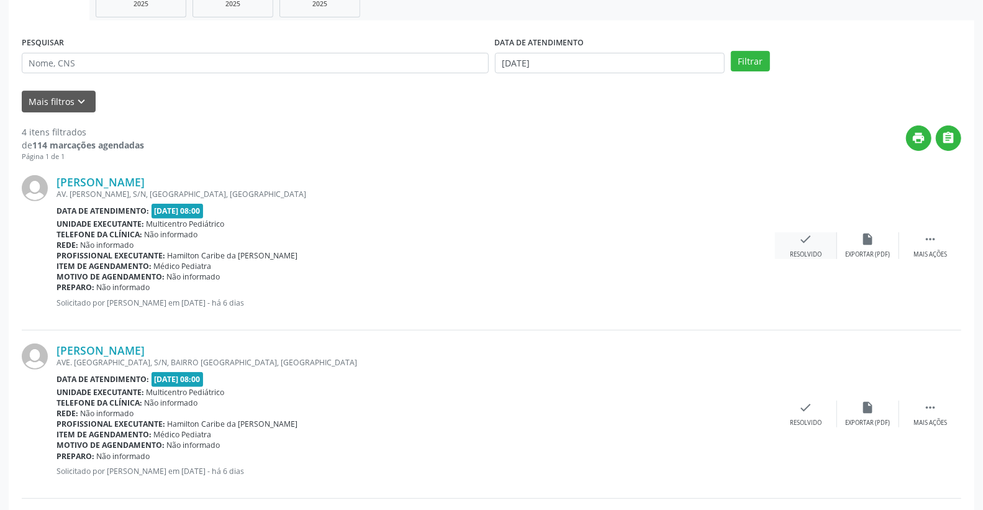
click at [817, 240] on div "check Resolvido" at bounding box center [806, 245] width 62 height 27
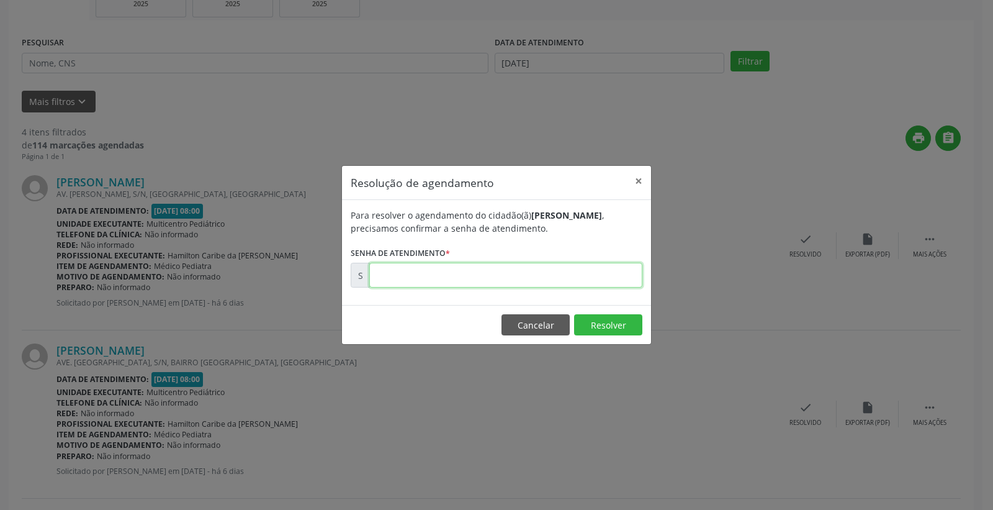
click at [590, 276] on input "text" at bounding box center [505, 275] width 273 height 25
type input "00174038"
click at [618, 319] on button "Resolver" at bounding box center [608, 324] width 68 height 21
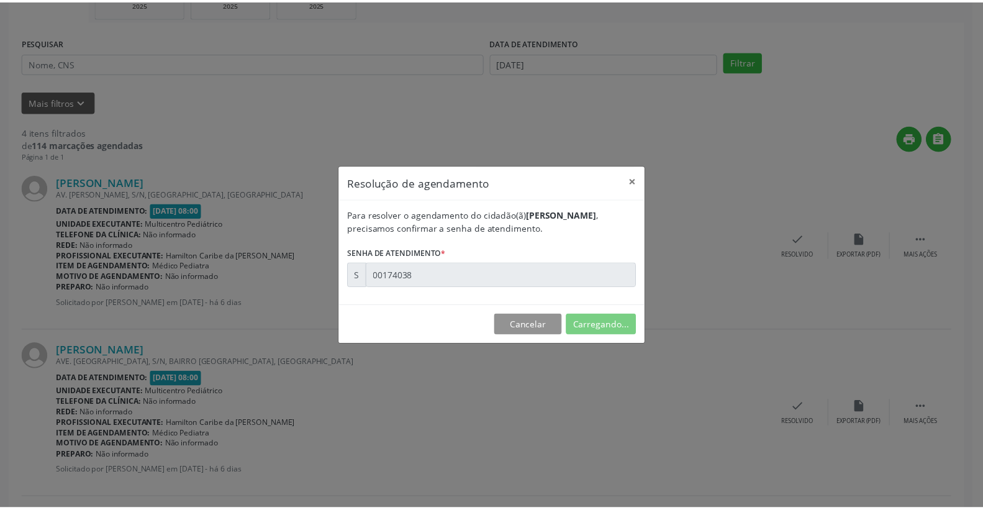
scroll to position [0, 0]
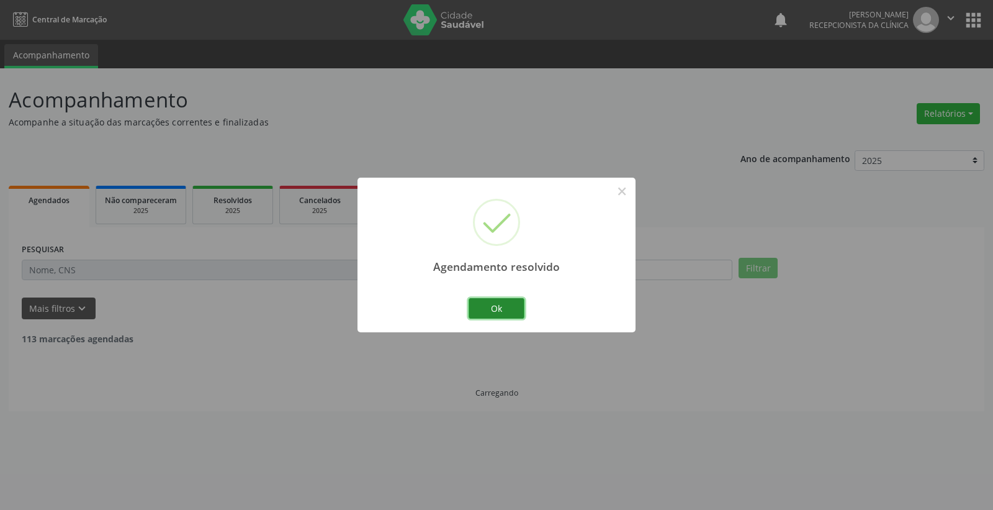
click at [499, 305] on button "Ok" at bounding box center [497, 308] width 56 height 21
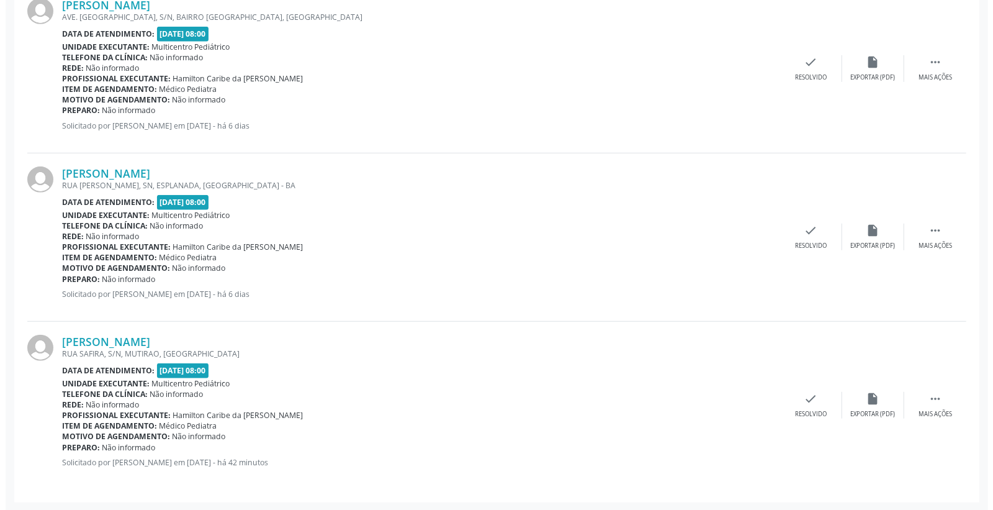
scroll to position [315, 0]
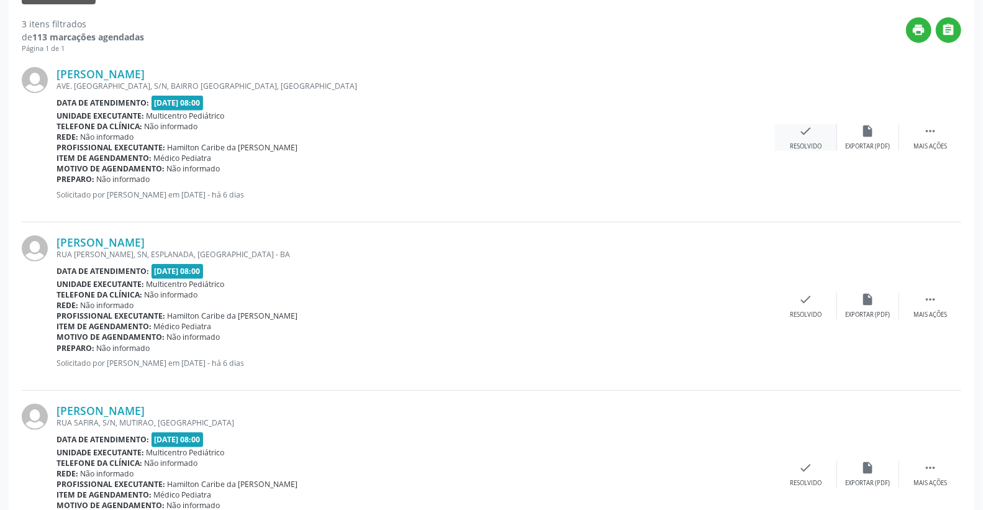
click at [815, 129] on div "check Resolvido" at bounding box center [806, 137] width 62 height 27
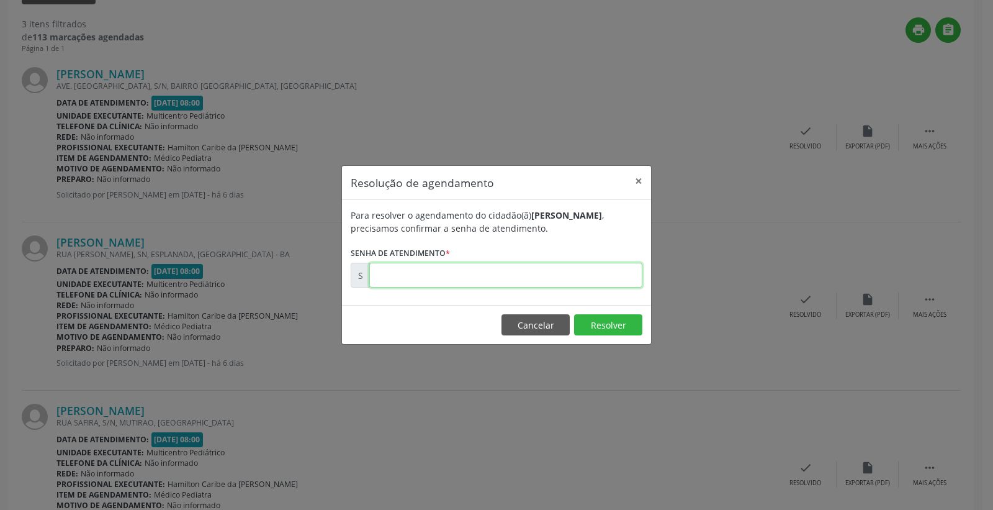
click at [625, 264] on input "text" at bounding box center [505, 275] width 273 height 25
type input "00174152"
click at [623, 329] on button "Resolver" at bounding box center [608, 324] width 68 height 21
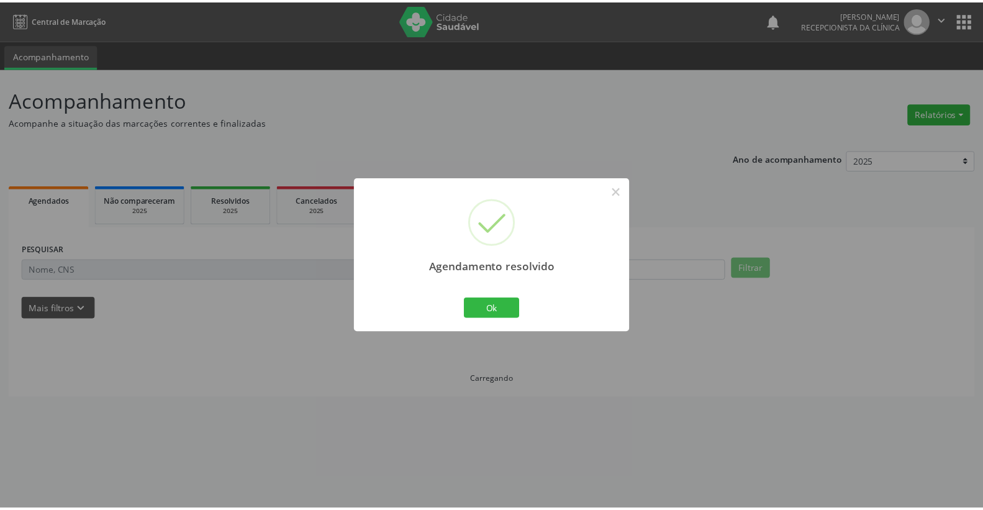
scroll to position [0, 0]
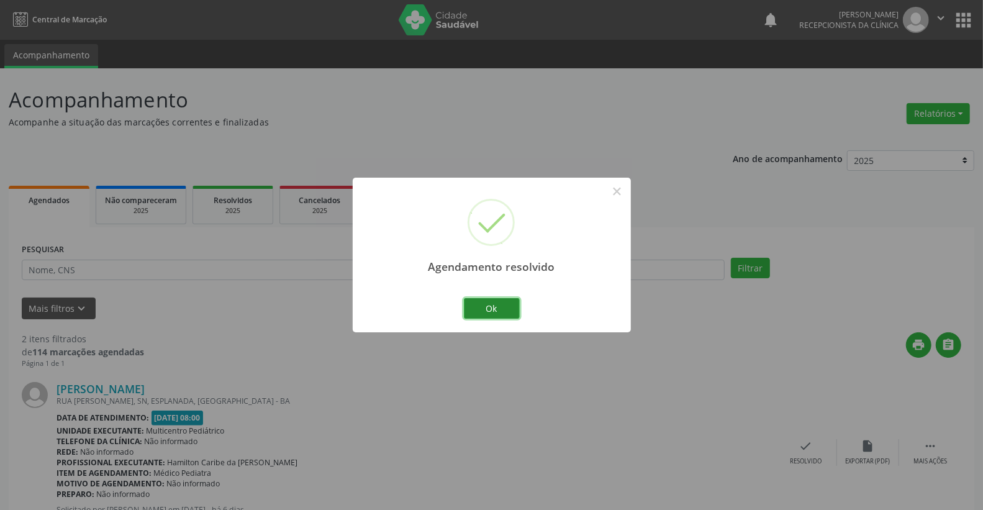
click at [492, 303] on button "Ok" at bounding box center [492, 308] width 56 height 21
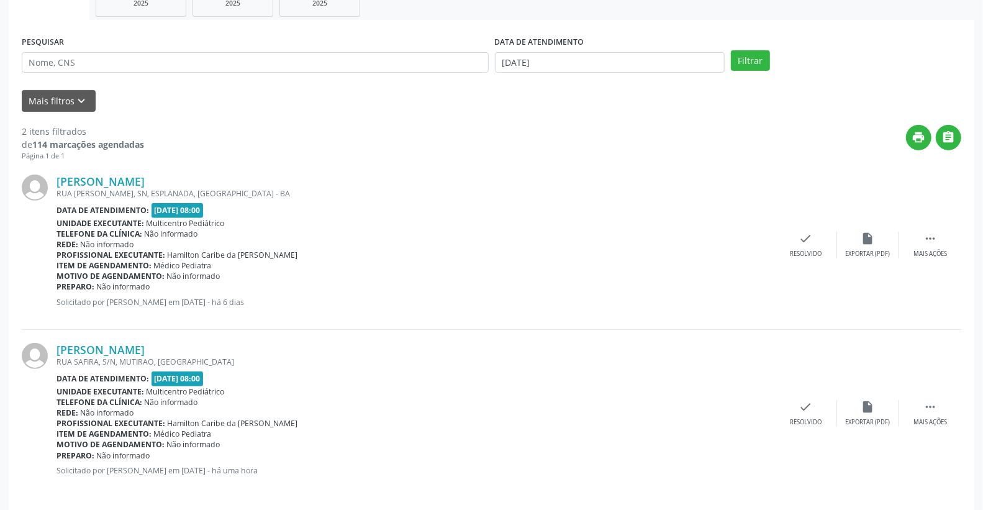
scroll to position [215, 0]
